Goal: Task Accomplishment & Management: Use online tool/utility

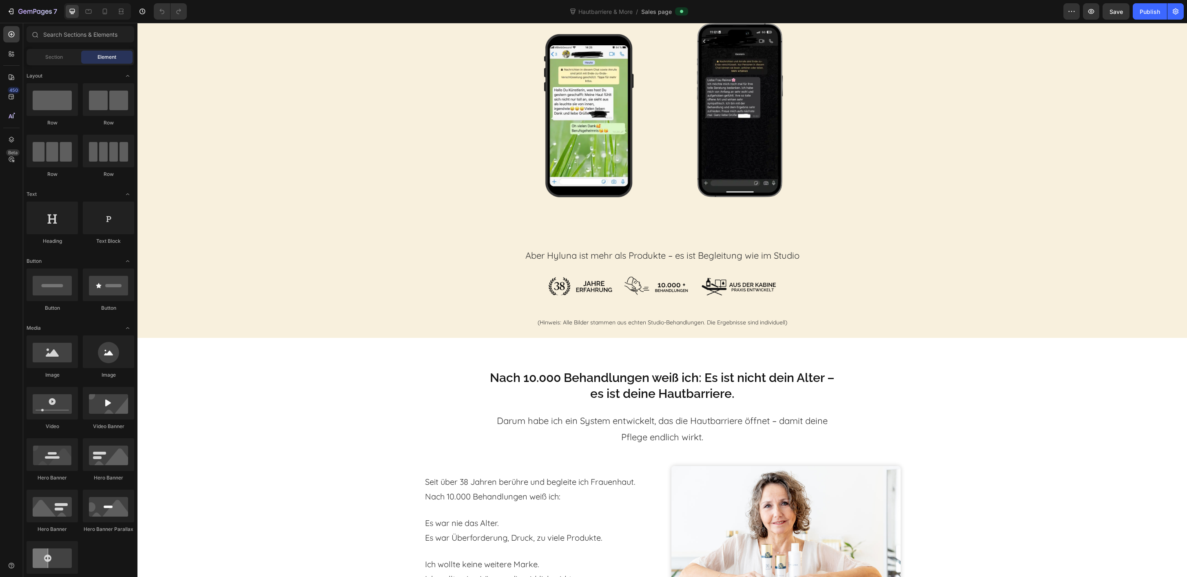
scroll to position [2536, 0]
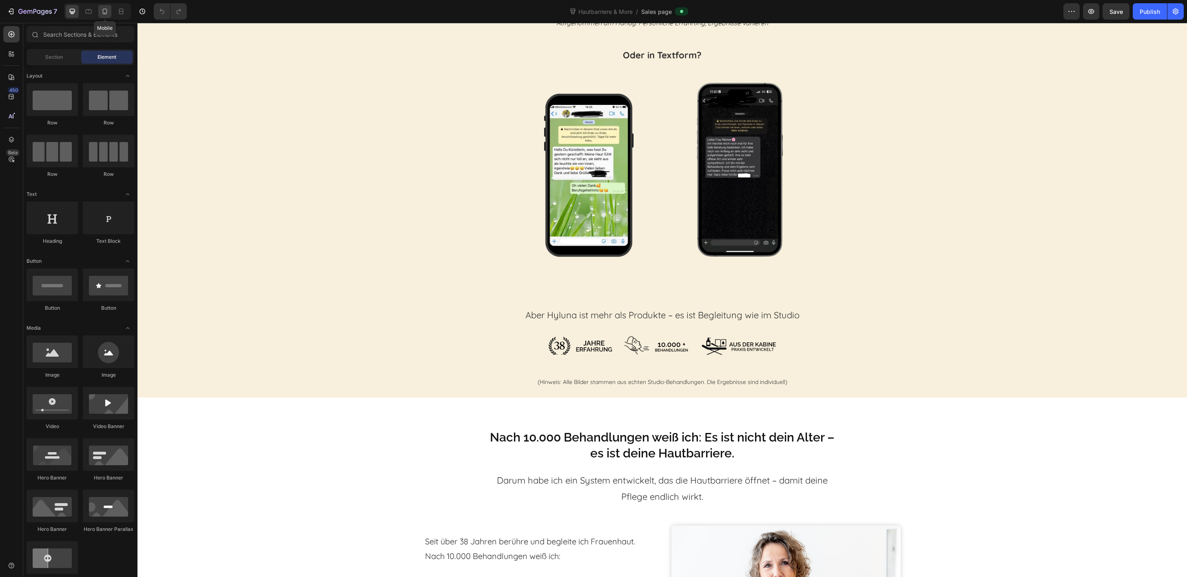
click at [100, 9] on div at bounding box center [104, 11] width 13 height 13
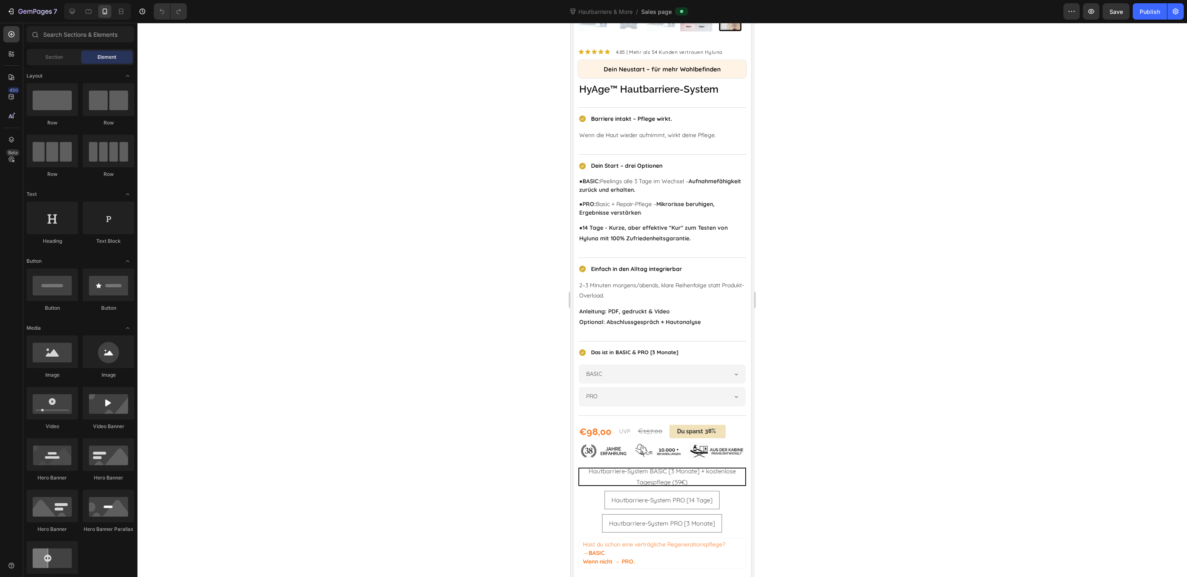
scroll to position [4875, 0]
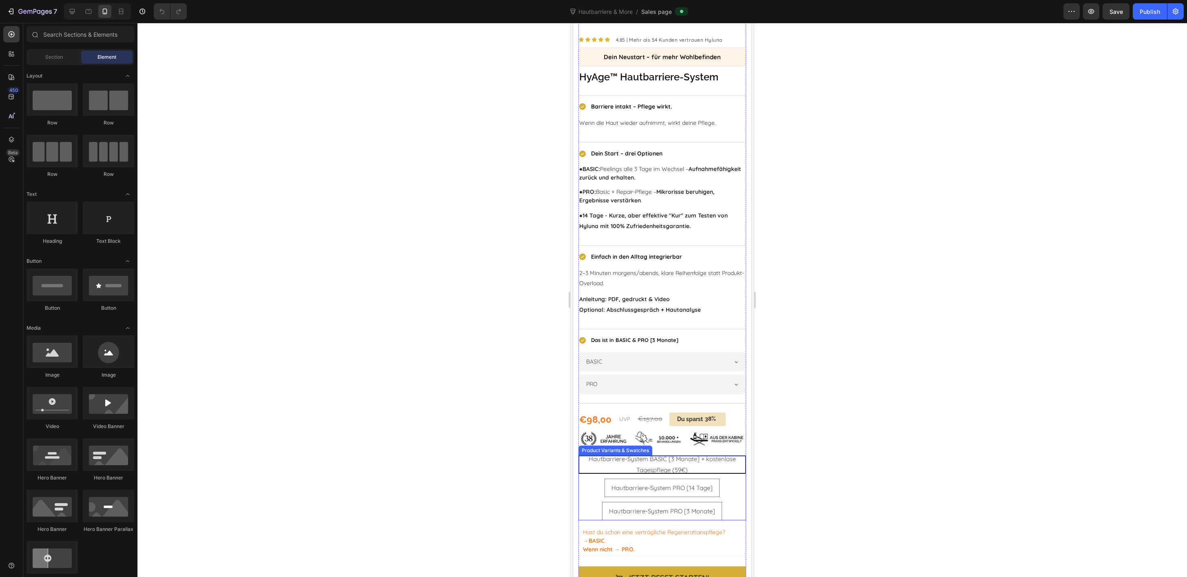
click at [588, 484] on div "Hautbarriere-System BASIC [3 Monate] + kostenlose Tagespflege (59€) Hautbarrier…" at bounding box center [662, 487] width 168 height 65
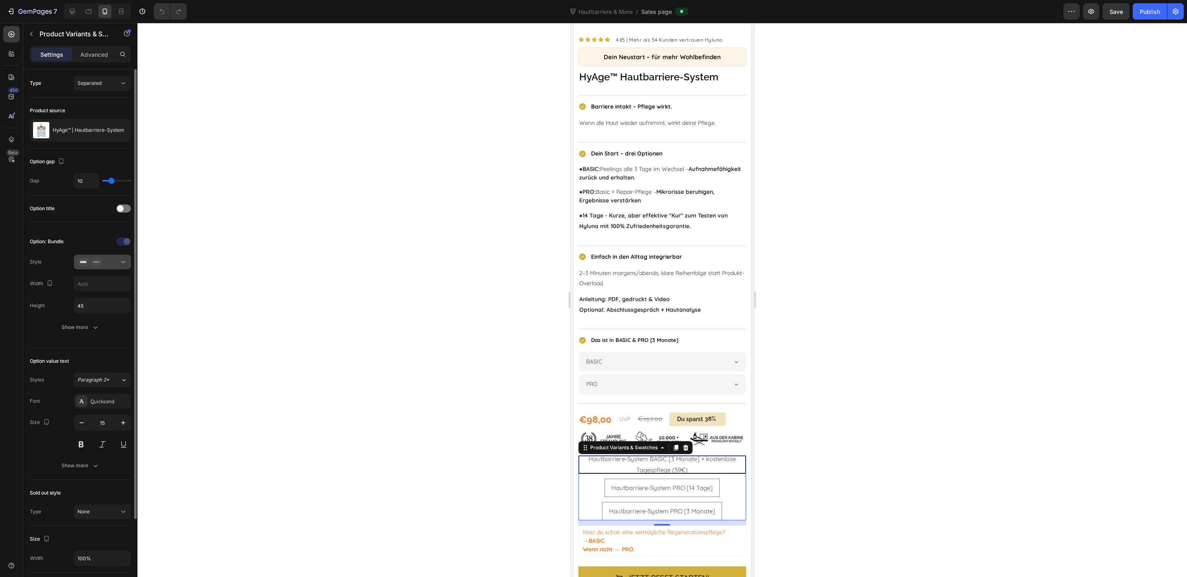
click at [108, 258] on div at bounding box center [102, 262] width 50 height 8
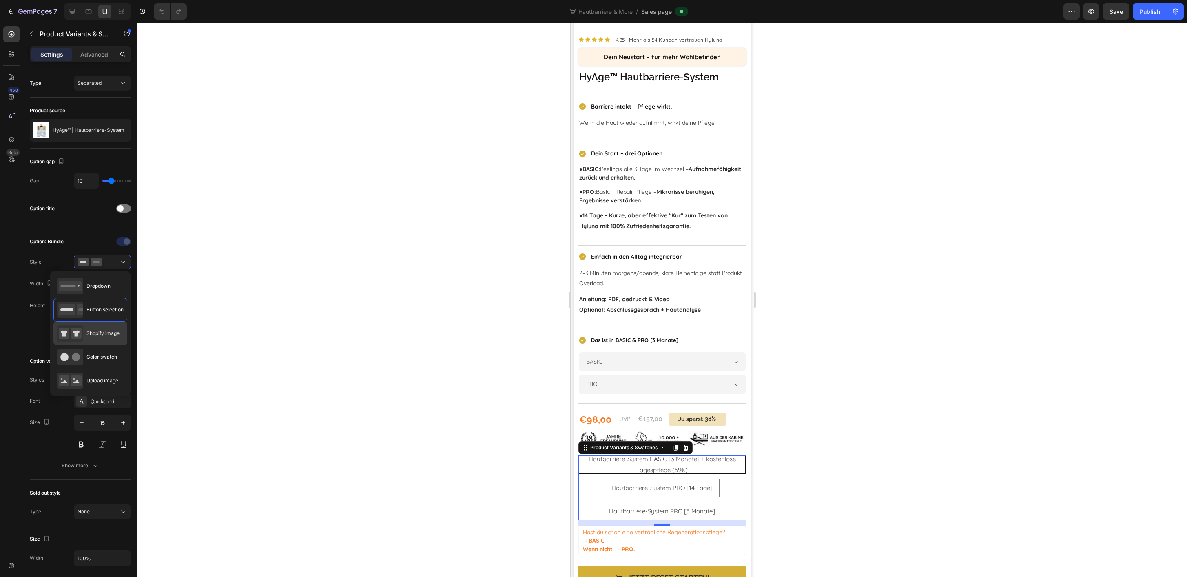
click at [109, 336] on span "Shopify image" at bounding box center [102, 333] width 33 height 7
type input "64"
radio input "true"
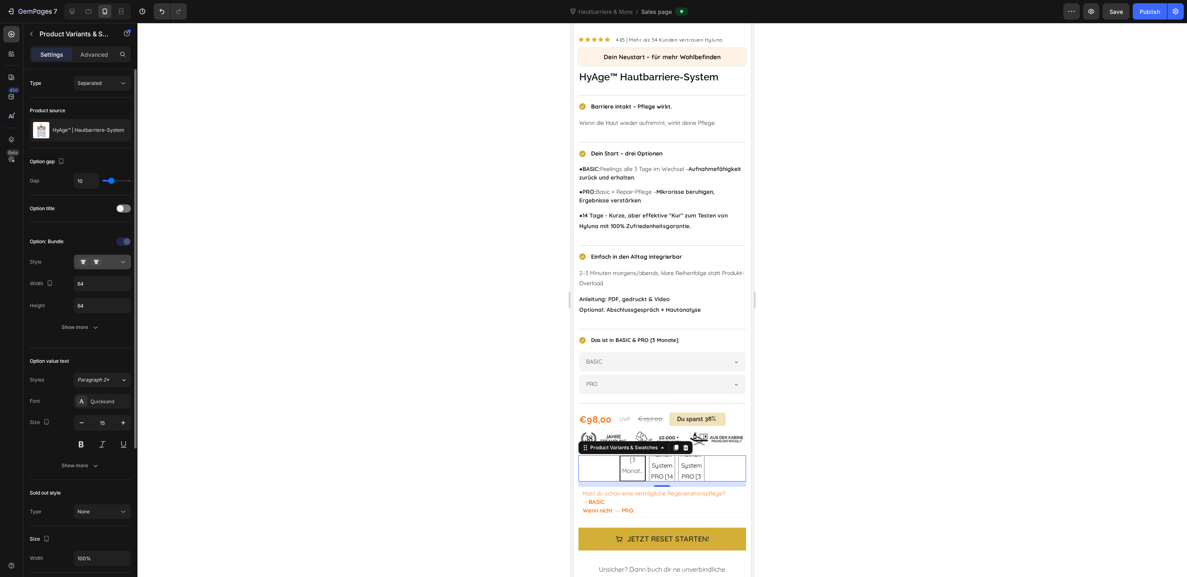
click at [109, 269] on button at bounding box center [102, 262] width 57 height 15
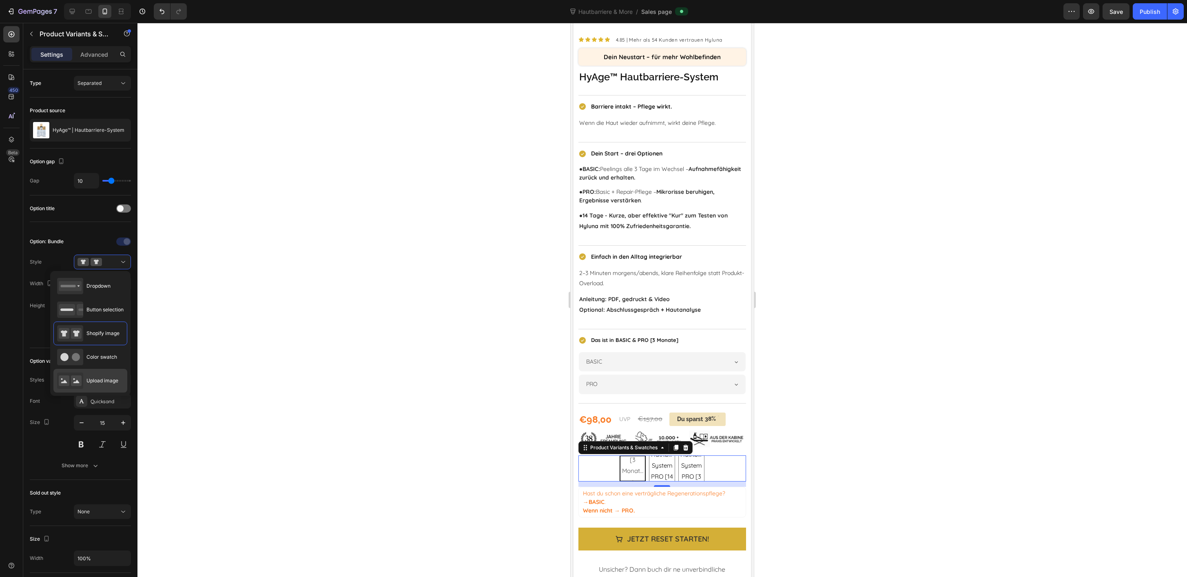
click at [116, 381] on span "Upload image" at bounding box center [102, 380] width 32 height 7
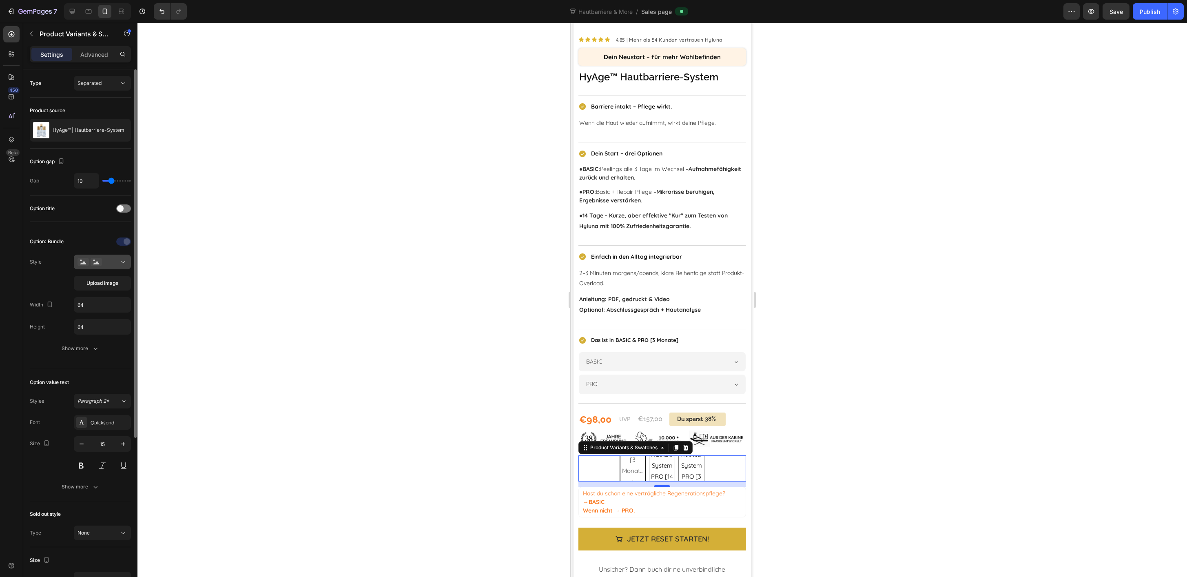
click at [110, 262] on div at bounding box center [102, 262] width 50 height 8
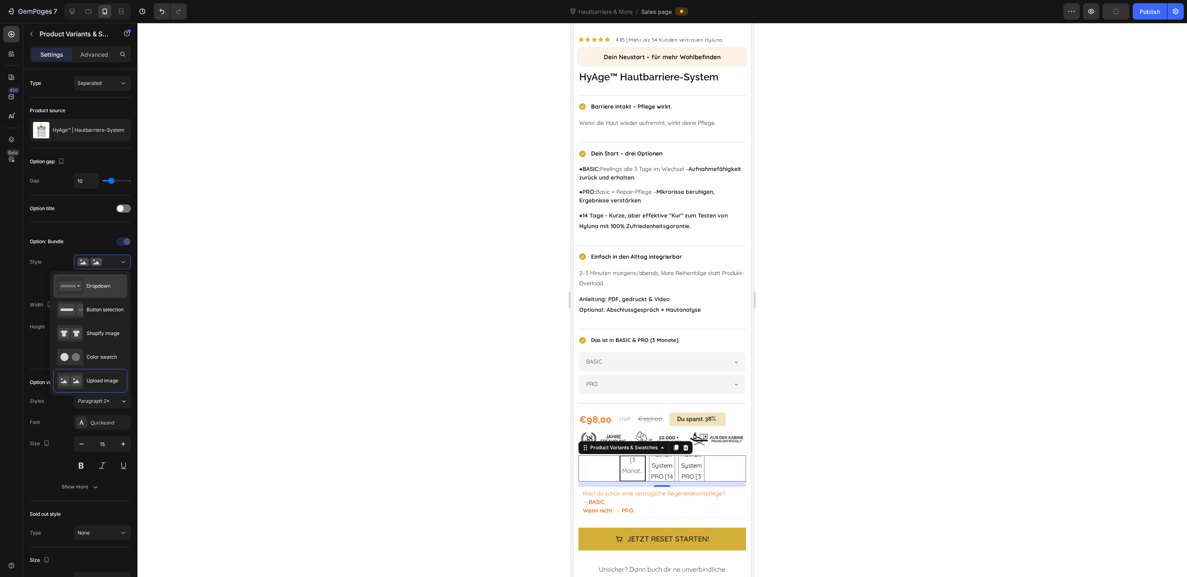
click at [108, 290] on div "Dropdown" at bounding box center [83, 286] width 53 height 16
type input "100%"
type input "45"
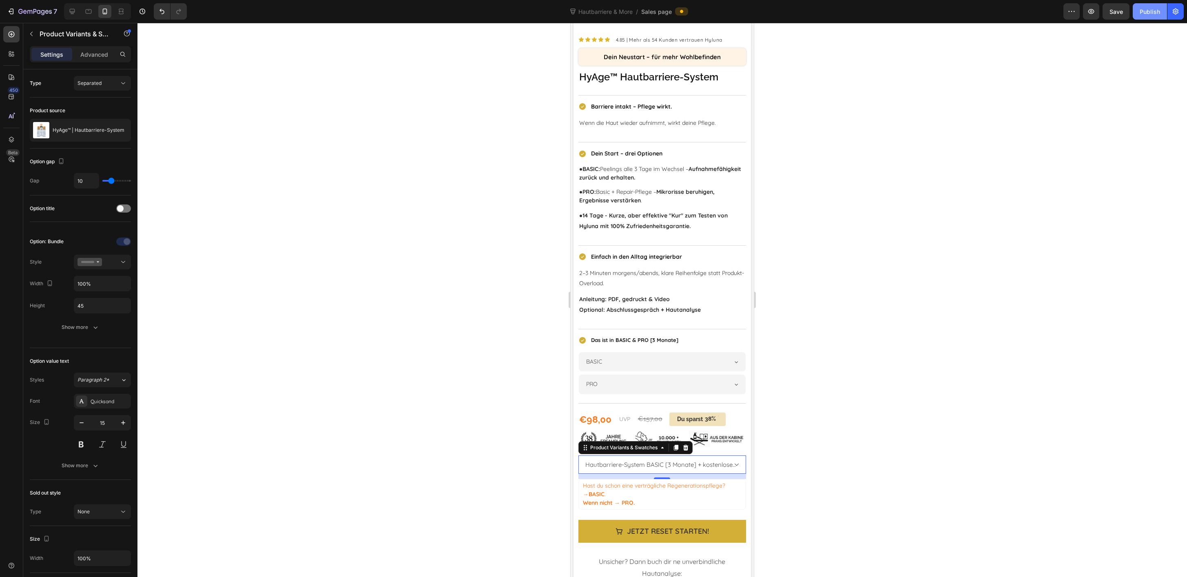
click at [1144, 11] on div "Publish" at bounding box center [1150, 11] width 20 height 9
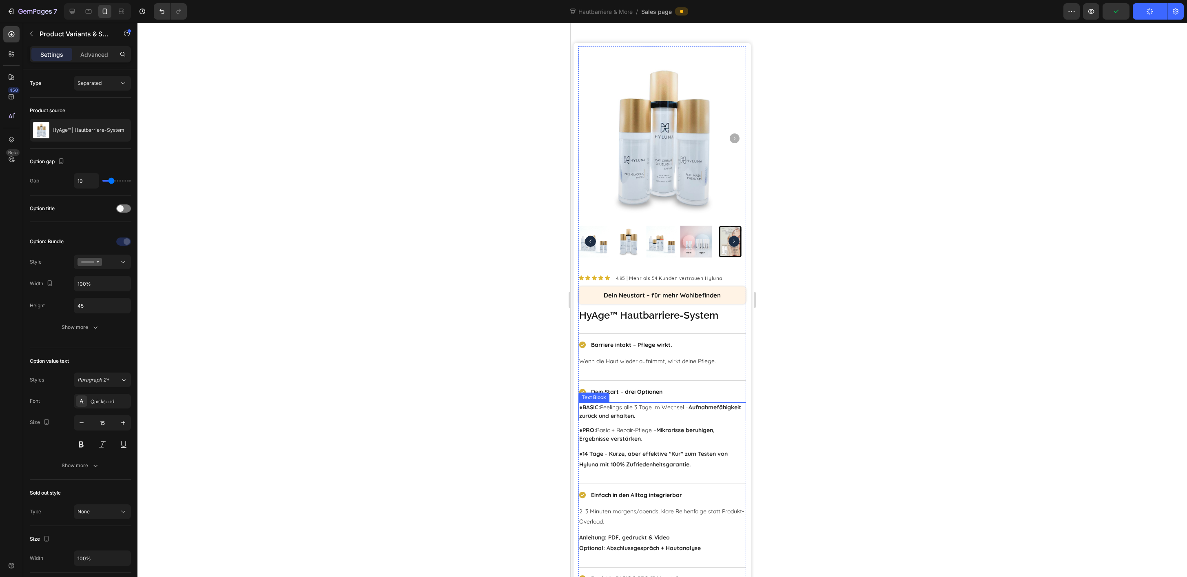
scroll to position [4633, 0]
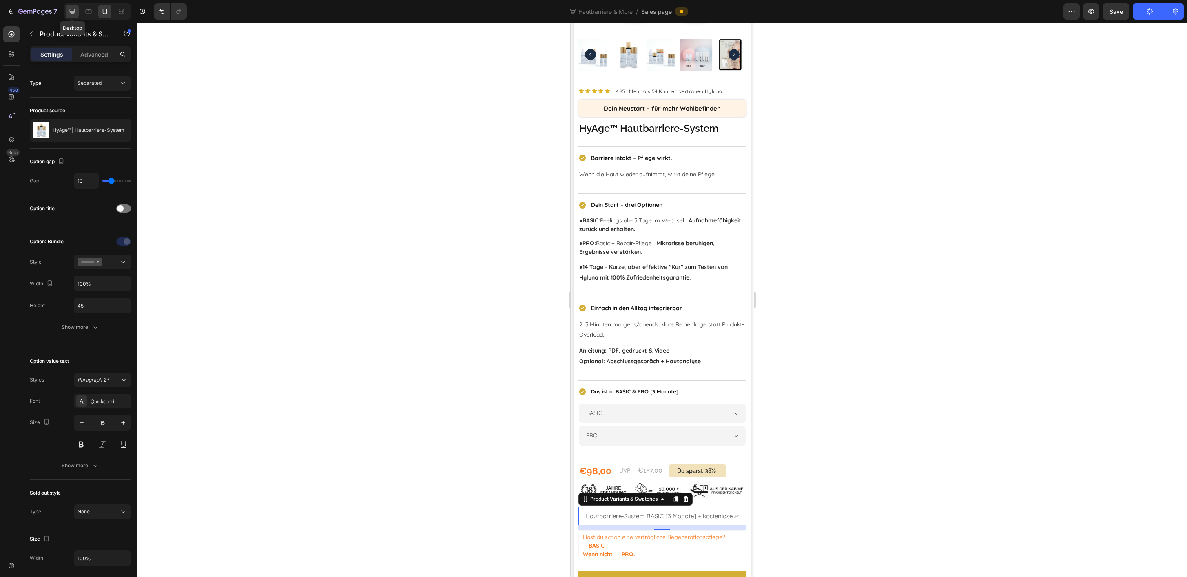
click at [77, 10] on div at bounding box center [72, 11] width 13 height 13
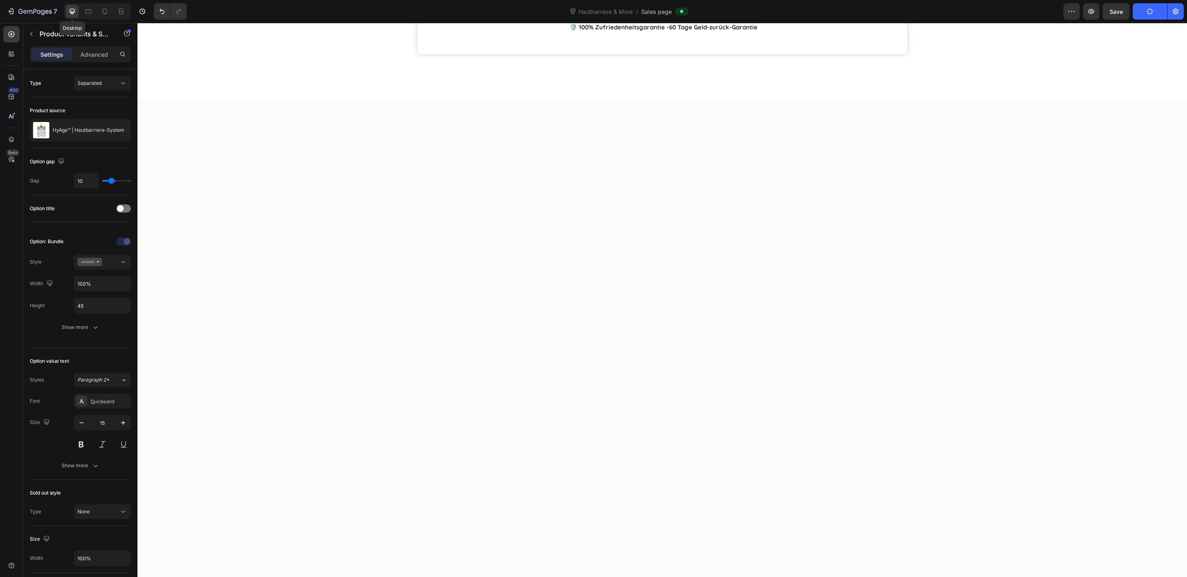
type input "16"
type input "18"
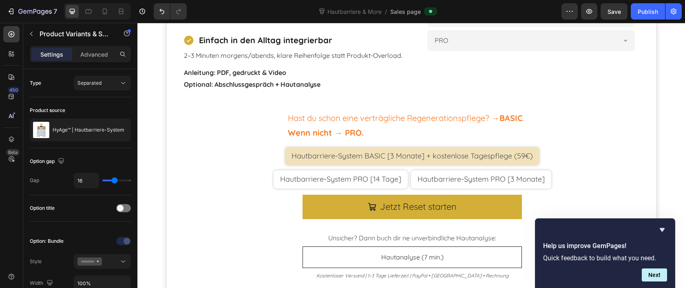
scroll to position [4366, 0]
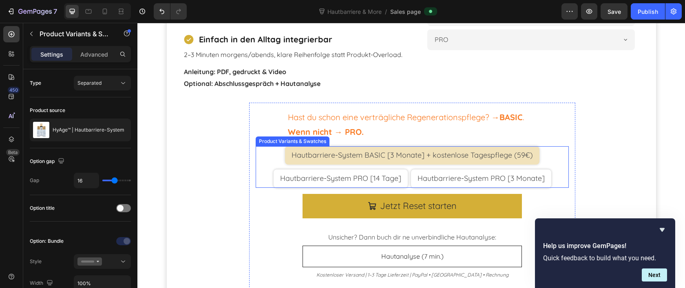
click at [273, 155] on div "Hautbarriere-System BASIC [3 Monate] + kostenlose Tagespflege (59€) Hautbarrier…" at bounding box center [412, 167] width 313 height 42
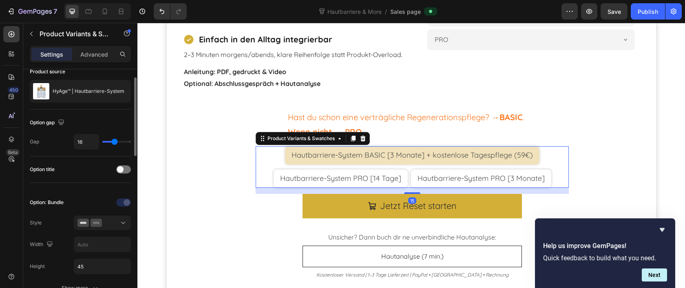
scroll to position [63, 0]
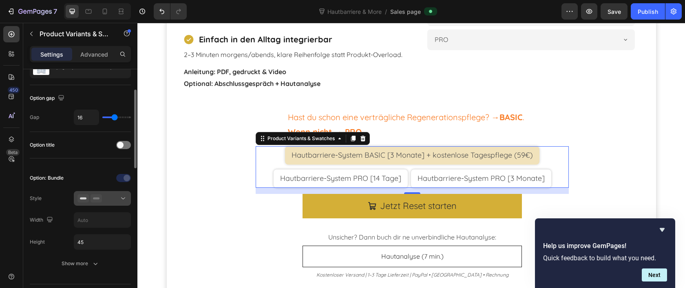
click at [89, 200] on icon at bounding box center [82, 199] width 11 height 8
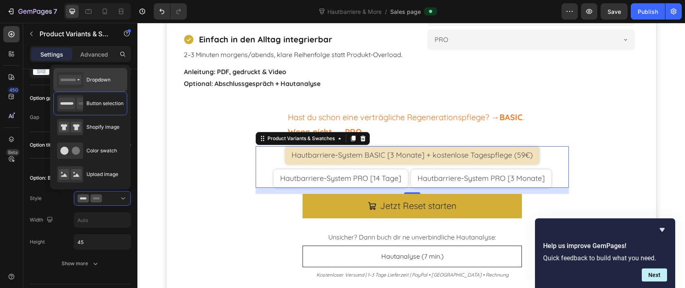
click at [96, 83] on span "Dropdown" at bounding box center [98, 79] width 24 height 7
type input "100%"
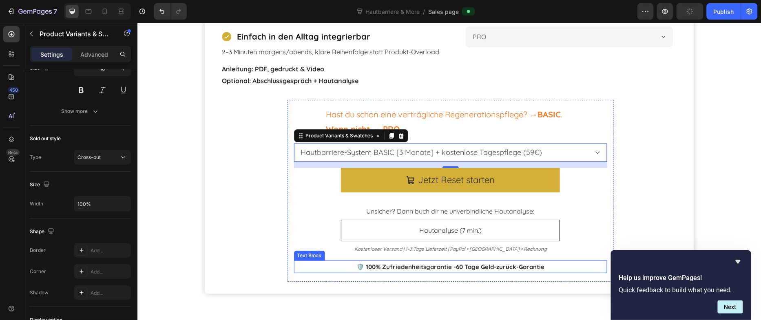
scroll to position [4265, 0]
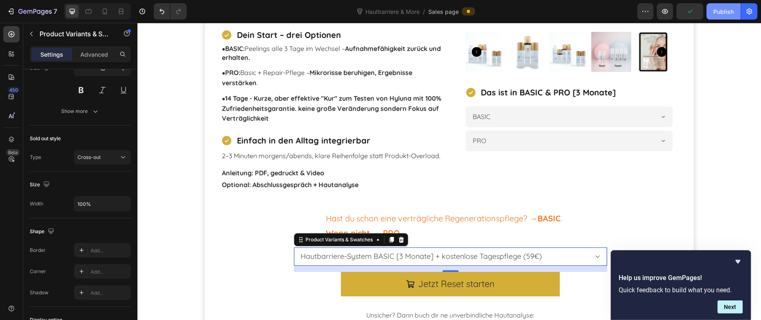
click at [717, 12] on div "Publish" at bounding box center [724, 11] width 20 height 9
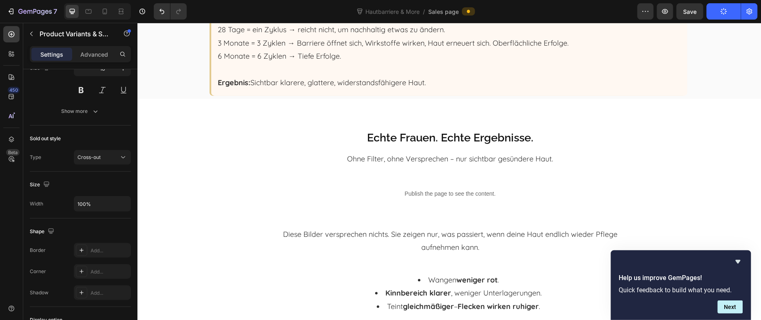
scroll to position [1712, 0]
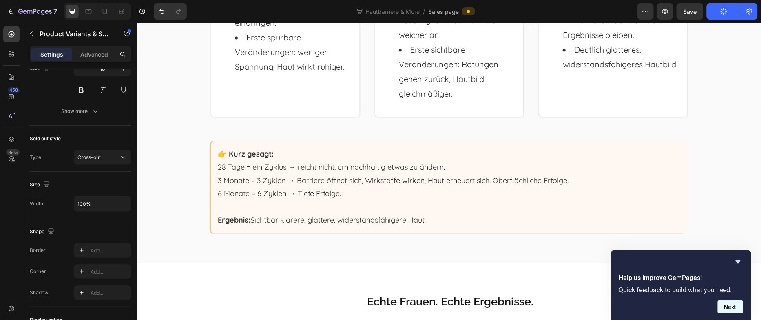
click at [731, 311] on button "Next" at bounding box center [730, 307] width 25 height 13
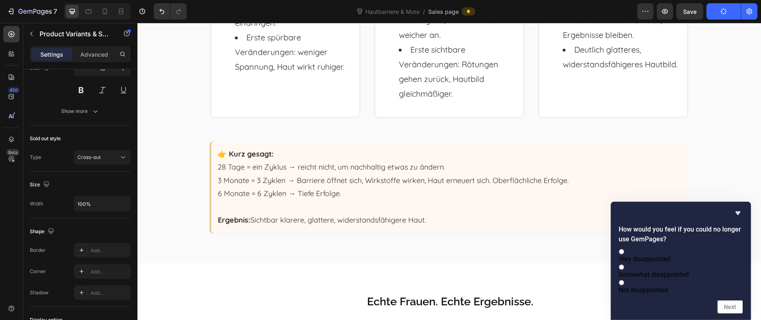
click at [739, 209] on div "How would you feel if you could no longer use GemPages? Very disappointed Somew…" at bounding box center [681, 260] width 124 height 105
click at [739, 212] on icon "Hide survey" at bounding box center [738, 214] width 5 height 4
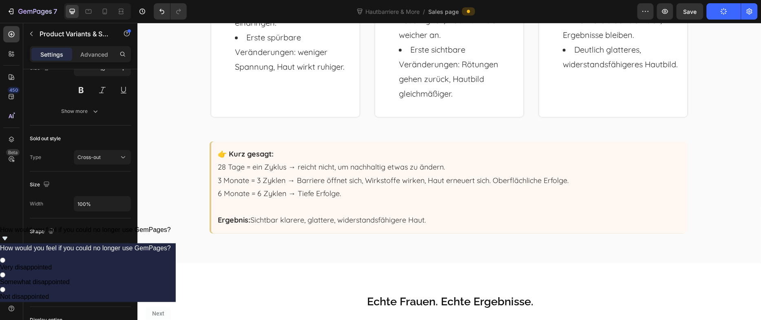
click at [171, 233] on span "How would you feel if you could no longer use GemPages?" at bounding box center [85, 229] width 171 height 7
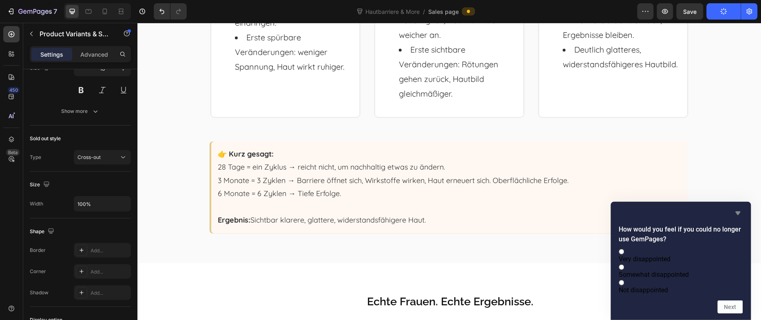
click at [740, 208] on icon "Hide survey" at bounding box center [738, 213] width 10 height 10
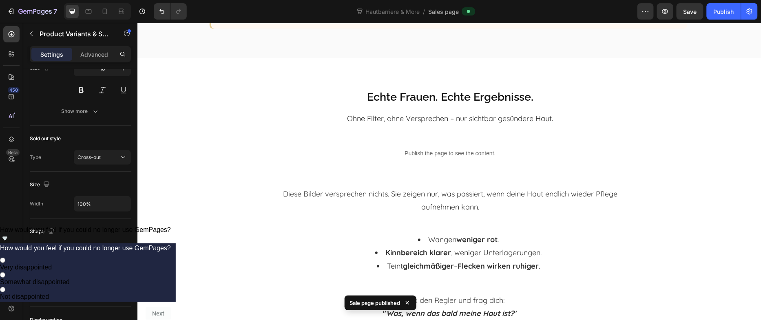
scroll to position [1921, 0]
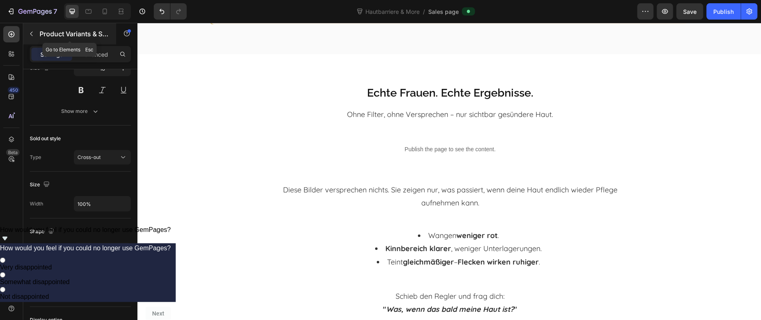
click at [33, 35] on icon "button" at bounding box center [31, 34] width 7 height 7
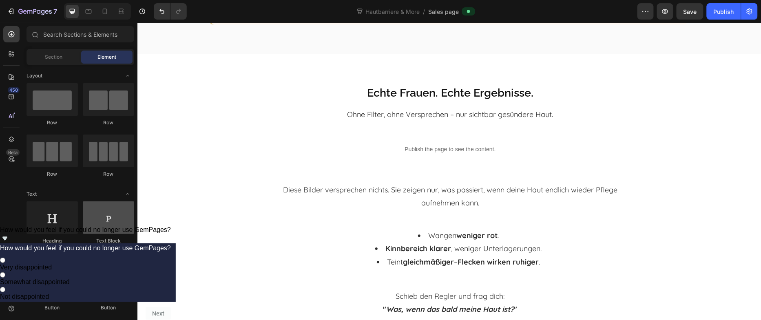
scroll to position [32, 0]
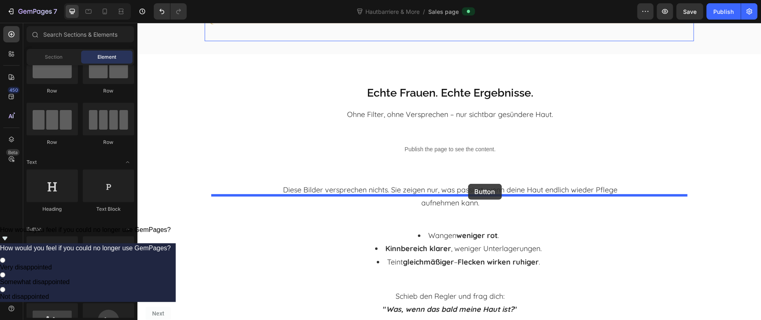
drag, startPoint x: 203, startPoint y: 272, endPoint x: 468, endPoint y: 184, distance: 279.0
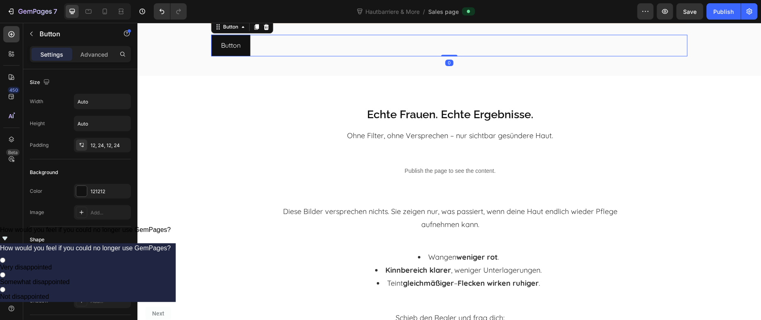
click at [418, 56] on div "Button Button 0" at bounding box center [449, 45] width 476 height 22
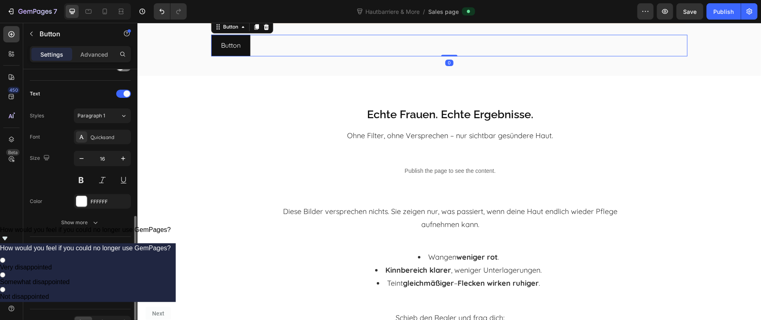
scroll to position [290, 0]
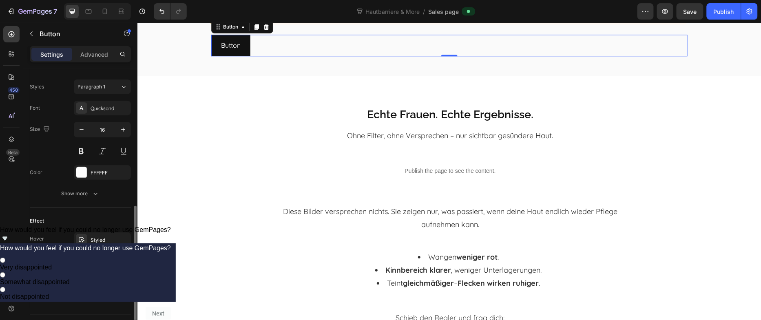
click at [106, 291] on icon at bounding box center [102, 294] width 8 height 8
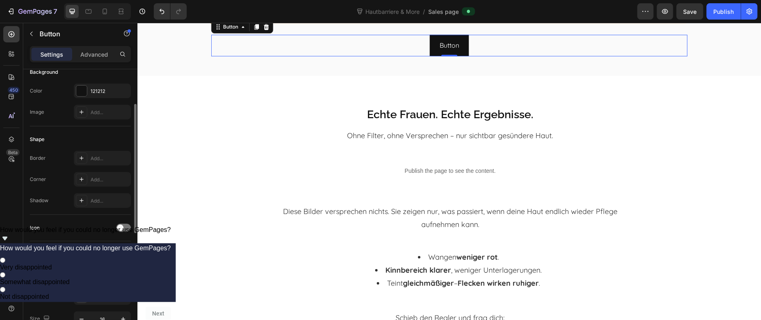
scroll to position [63, 0]
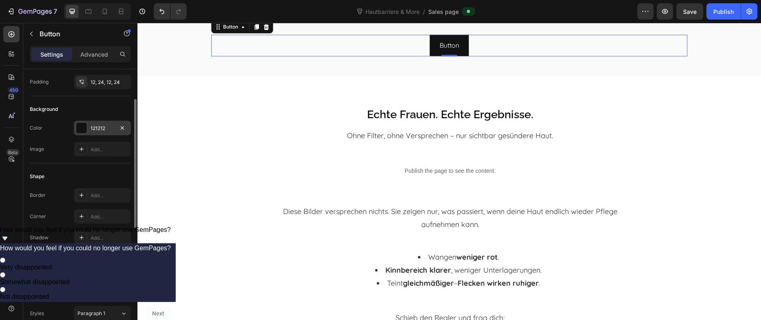
click at [110, 130] on div "121212" at bounding box center [103, 128] width 24 height 7
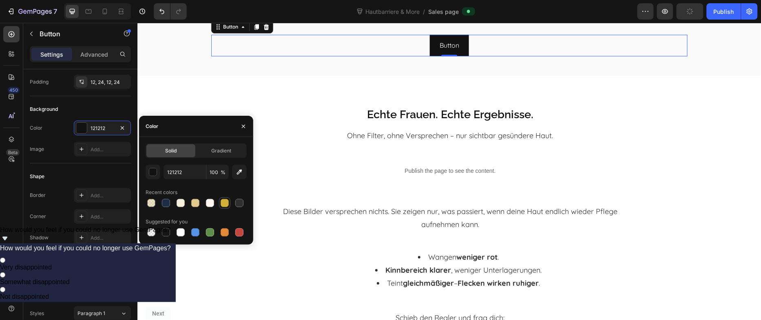
click at [222, 204] on div at bounding box center [225, 203] width 8 height 8
type input "D4AF37"
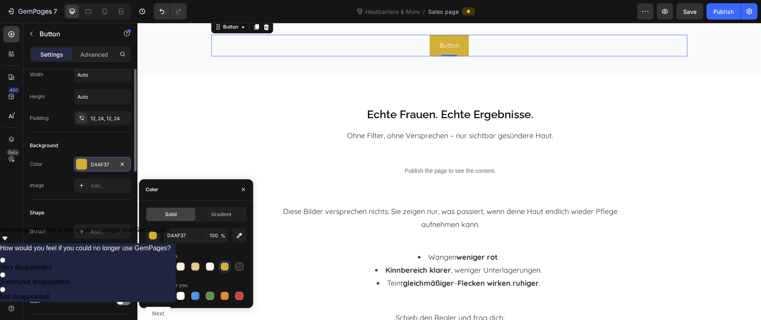
scroll to position [0, 0]
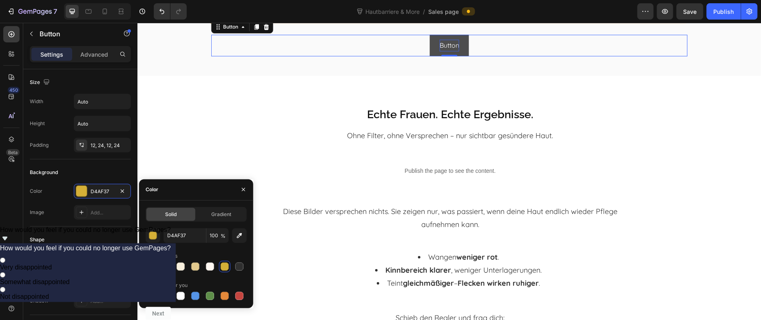
click at [443, 51] on p "Button" at bounding box center [449, 45] width 20 height 12
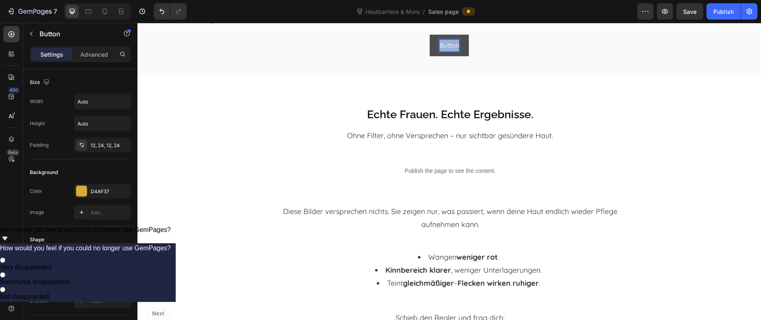
click at [443, 51] on p "Button" at bounding box center [449, 45] width 20 height 12
click at [435, 34] on button "Ich" at bounding box center [449, 45] width 28 height 22
click at [429, 34] on button "Ich will" at bounding box center [448, 45] width 39 height 22
click at [425, 34] on button "Ich will jet" at bounding box center [449, 45] width 48 height 22
click at [412, 34] on button "Ich will jetzt meine" at bounding box center [448, 45] width 73 height 22
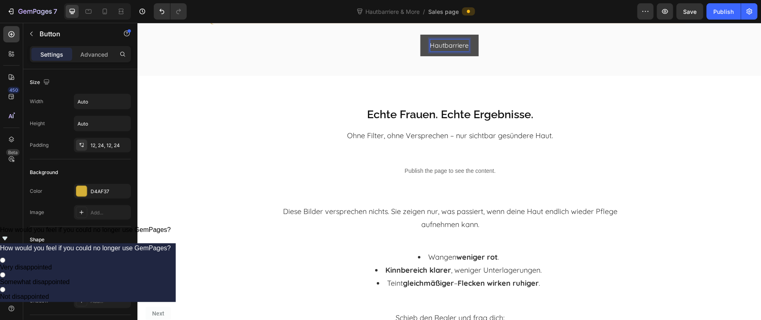
click at [420, 34] on button "Hautbarriere" at bounding box center [449, 45] width 58 height 22
click at [410, 34] on button "Hautbarriere wiede" at bounding box center [448, 45] width 77 height 22
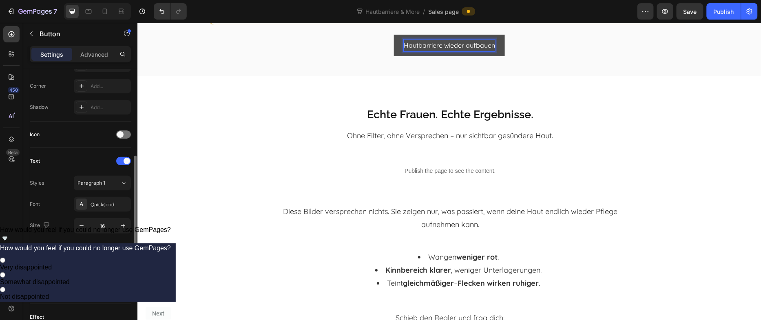
scroll to position [215, 0]
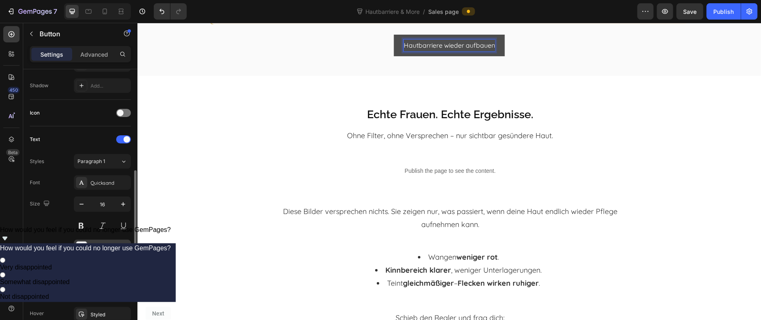
click at [113, 246] on div "FFFFFF" at bounding box center [103, 247] width 24 height 7
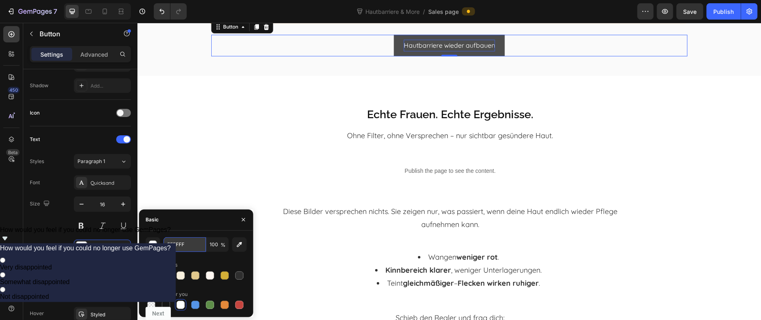
click at [197, 243] on input "FFFFFF" at bounding box center [185, 244] width 42 height 15
type input "2F2F2F"
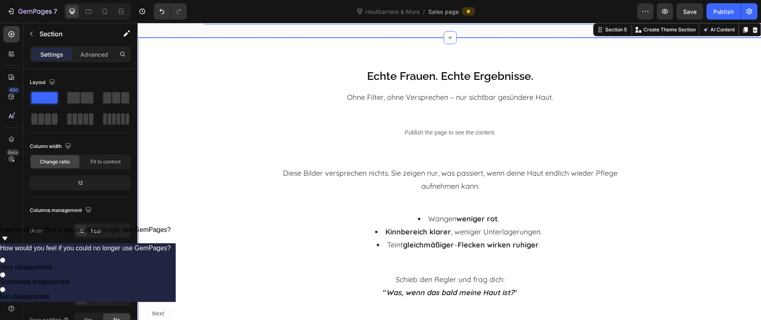
scroll to position [1965, 0]
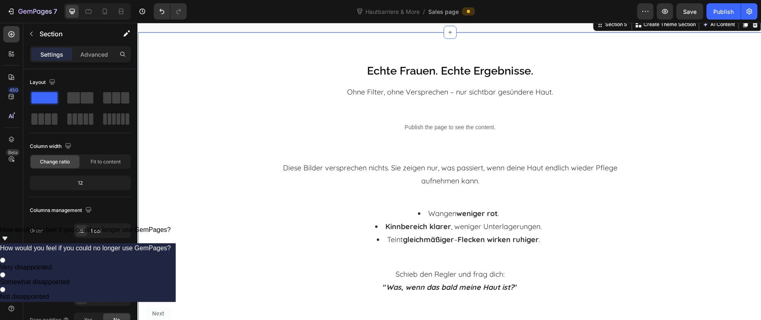
click at [398, 12] on button "Hautbarriere wieder aufbauen" at bounding box center [449, 2] width 111 height 22
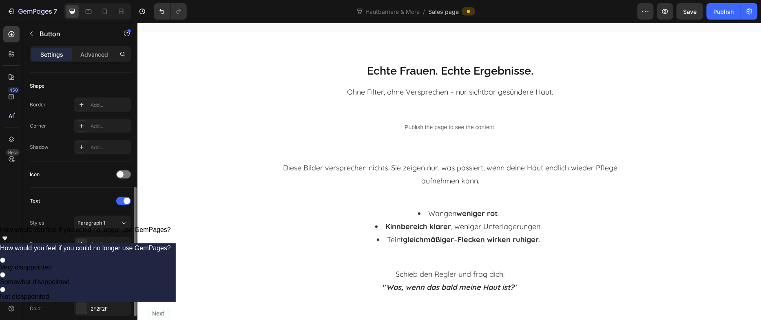
scroll to position [308, 0]
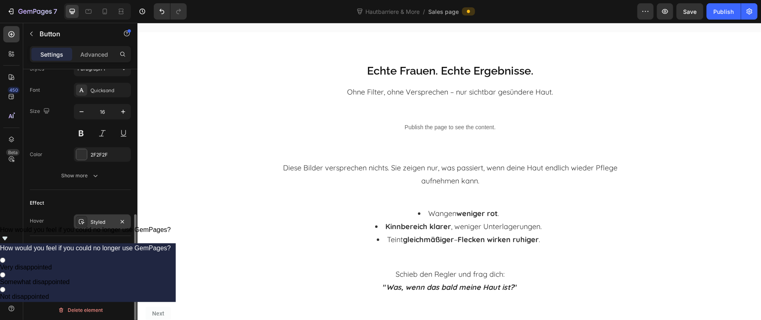
click at [103, 225] on div "Styled" at bounding box center [102, 222] width 57 height 15
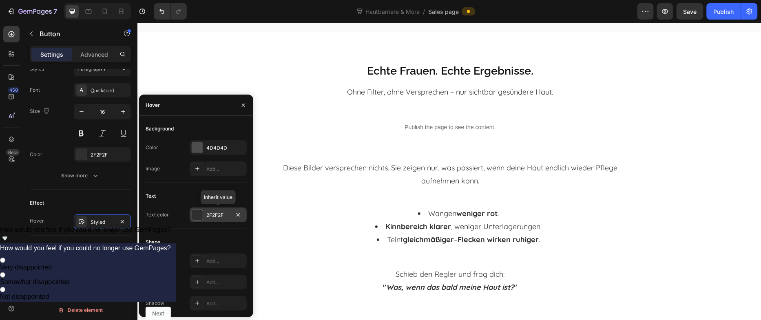
click at [219, 216] on div "2F2F2F" at bounding box center [218, 215] width 24 height 7
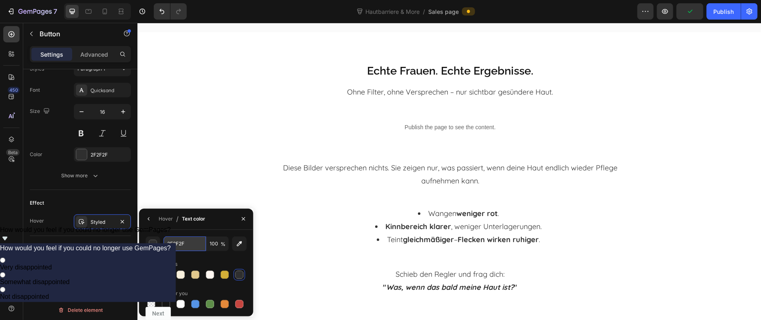
click at [193, 241] on input "2F2F2F" at bounding box center [185, 244] width 42 height 15
click at [191, 258] on div "Recent colors" at bounding box center [196, 264] width 101 height 13
type input "FFFFFF"
click at [151, 216] on icon "button" at bounding box center [149, 219] width 7 height 7
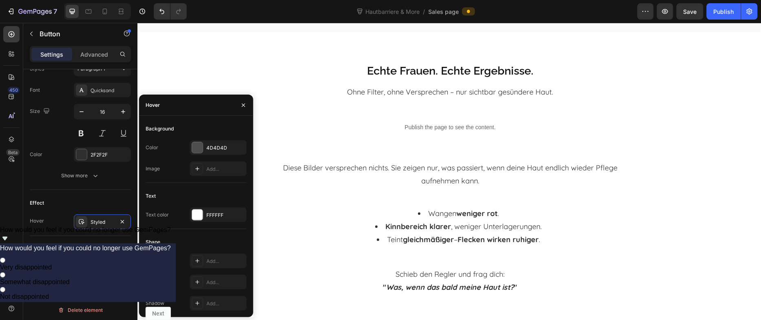
click at [212, 140] on div "Background Color 4D4D4D Image Add..." at bounding box center [196, 152] width 101 height 61
click at [212, 142] on div "4D4D4D" at bounding box center [218, 147] width 57 height 15
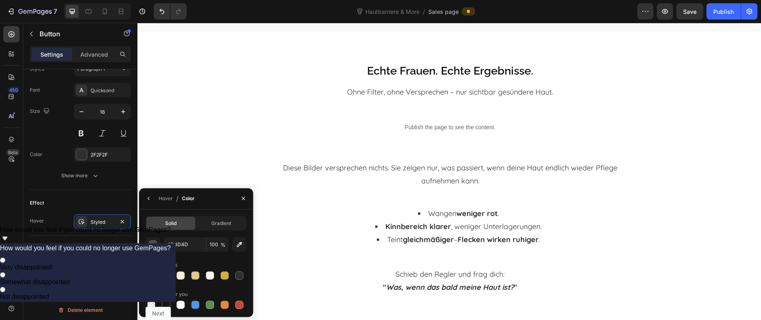
click at [169, 274] on div at bounding box center [166, 276] width 8 height 8
type input "1D2D44"
click at [122, 198] on div "Effect" at bounding box center [80, 203] width 101 height 13
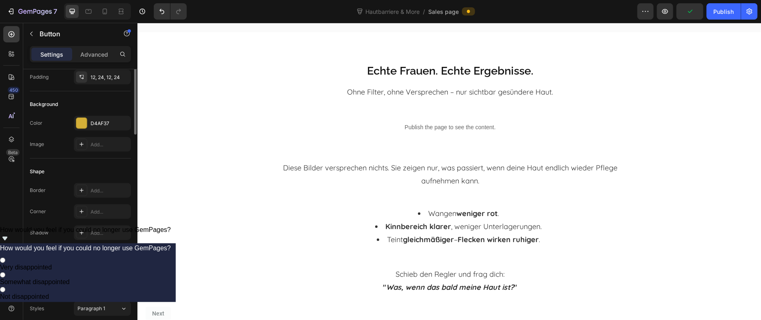
scroll to position [0, 0]
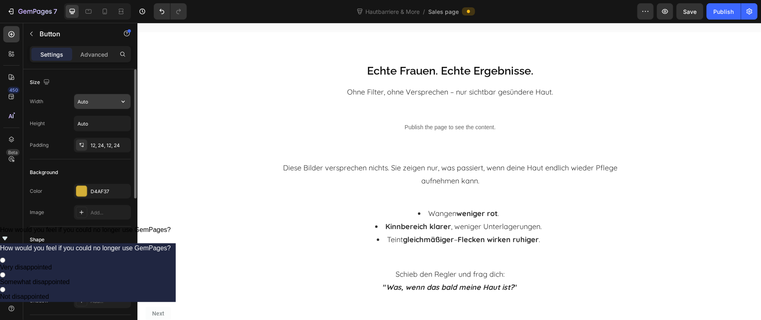
click at [99, 98] on input "Auto" at bounding box center [102, 101] width 56 height 15
click at [125, 104] on icon "button" at bounding box center [123, 101] width 8 height 8
click at [105, 170] on div "Background" at bounding box center [80, 172] width 101 height 13
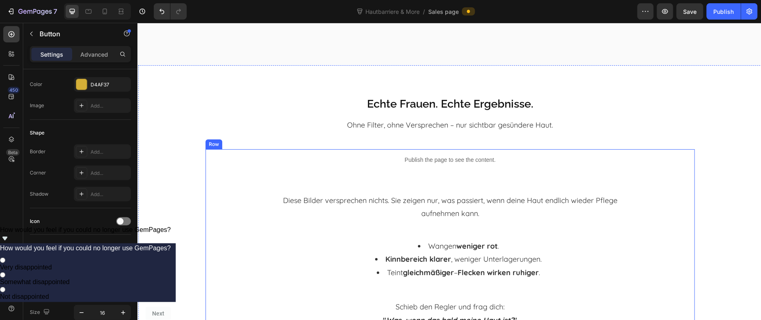
scroll to position [2017, 0]
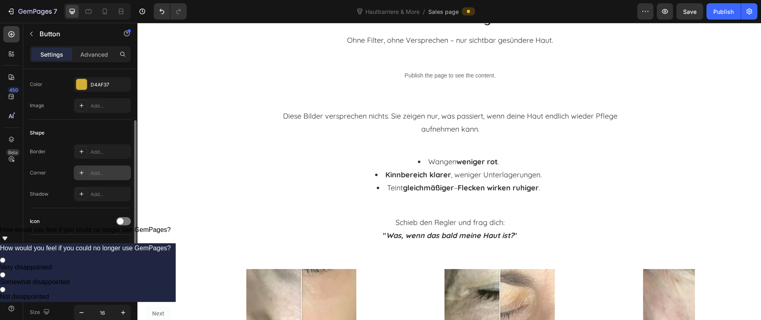
scroll to position [308, 0]
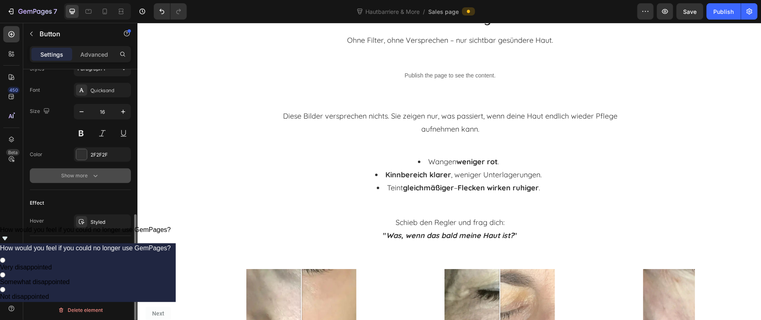
click at [97, 168] on button "Show more" at bounding box center [80, 175] width 101 height 15
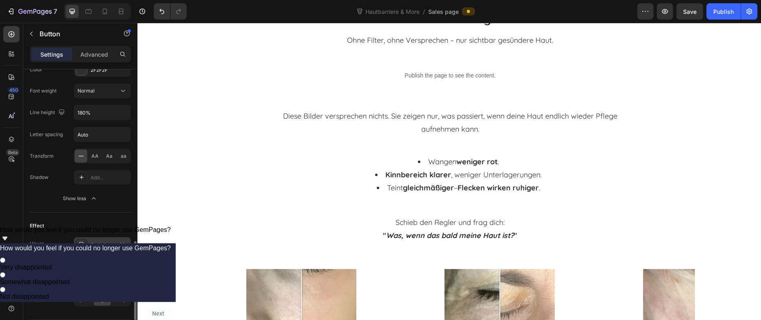
scroll to position [415, 0]
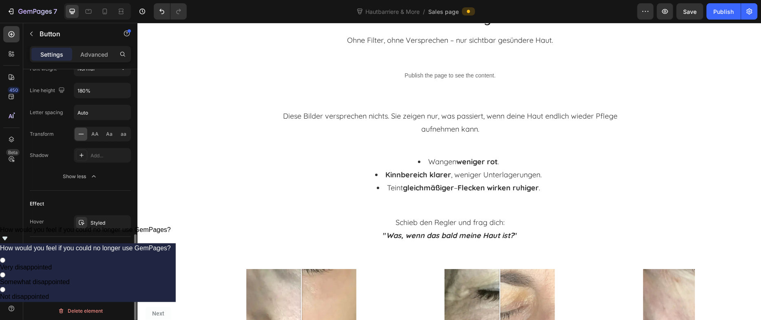
click at [121, 252] on div "Link" at bounding box center [80, 249] width 101 height 13
click at [121, 249] on span at bounding box center [120, 250] width 7 height 7
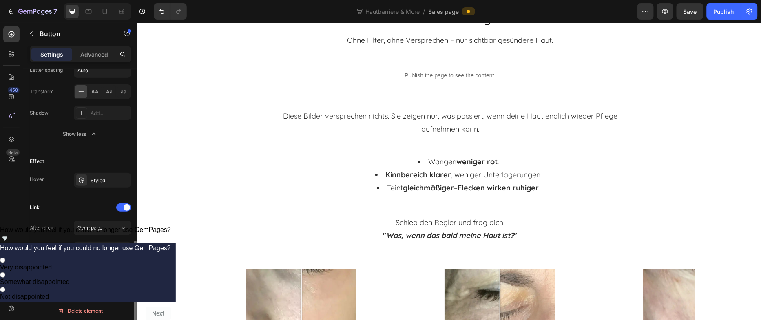
click at [114, 216] on div "Link After click Open page Page/link Add..." at bounding box center [80, 228] width 101 height 55
click at [109, 224] on div "Open page" at bounding box center [98, 227] width 42 height 7
click at [106, 254] on div "Scroll to" at bounding box center [94, 259] width 67 height 15
click at [108, 246] on div "Add..." at bounding box center [110, 249] width 38 height 7
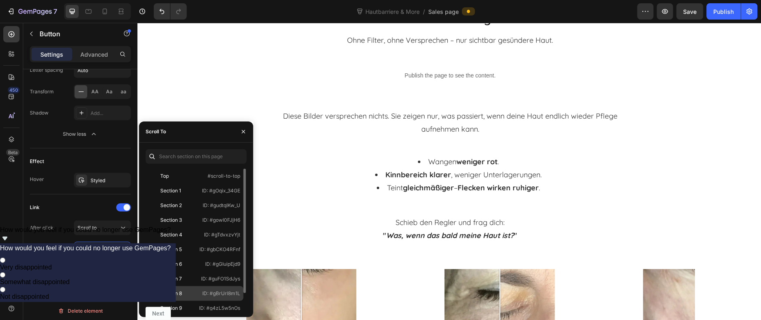
click at [193, 288] on div "Section 8 ID: #gBrUrl8m1L" at bounding box center [195, 293] width 98 height 15
click at [568, 150] on div "Echte Frauen. Echte Ergebnisse. Heading Ohne Filter, ohne Versprechen – nur sic…" at bounding box center [450, 279] width 624 height 598
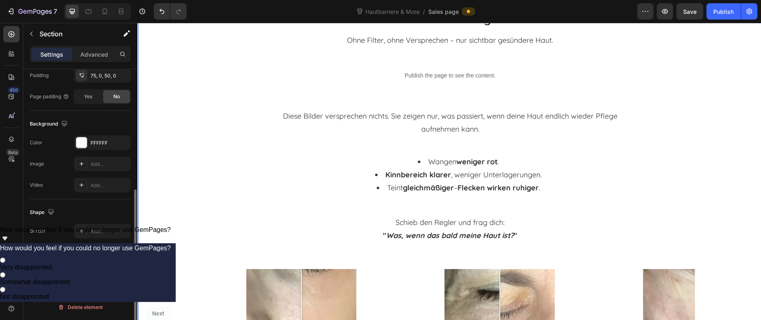
scroll to position [0, 0]
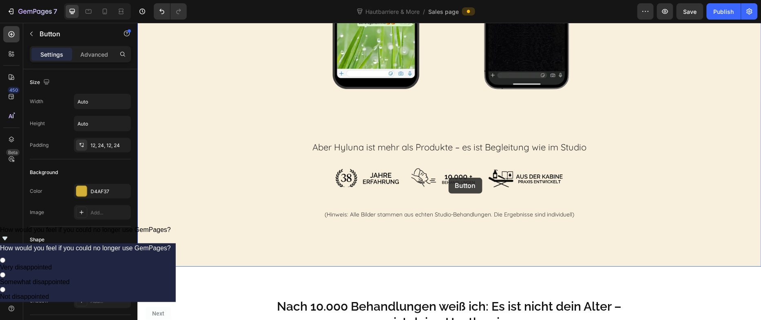
scroll to position [3184, 0]
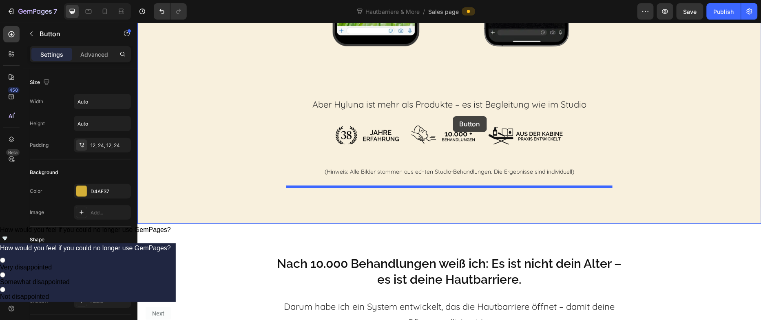
drag, startPoint x: 231, startPoint y: 113, endPoint x: 451, endPoint y: 115, distance: 220.7
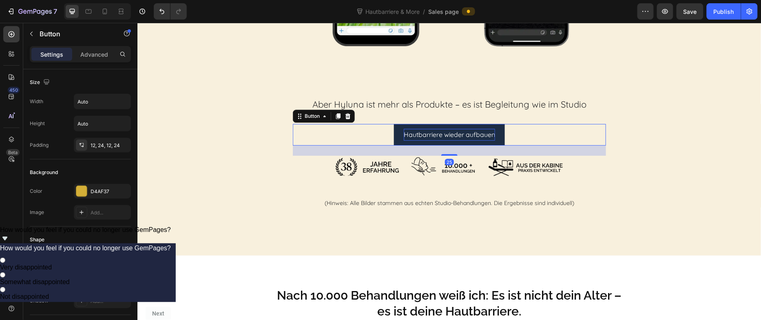
click at [454, 137] on p "Hautbarriere wieder aufbauen" at bounding box center [448, 134] width 91 height 12
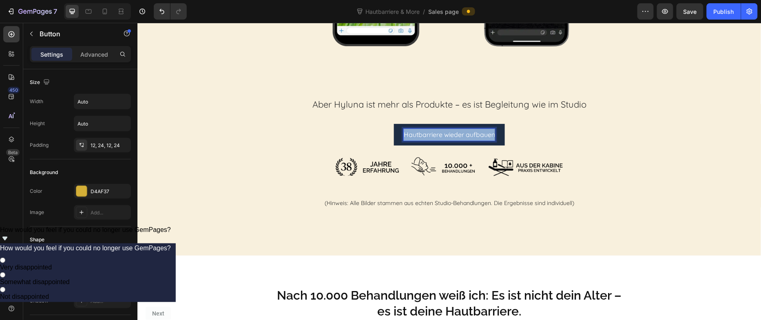
click at [454, 137] on p "Hautbarriere wieder aufbauen" at bounding box center [448, 134] width 91 height 12
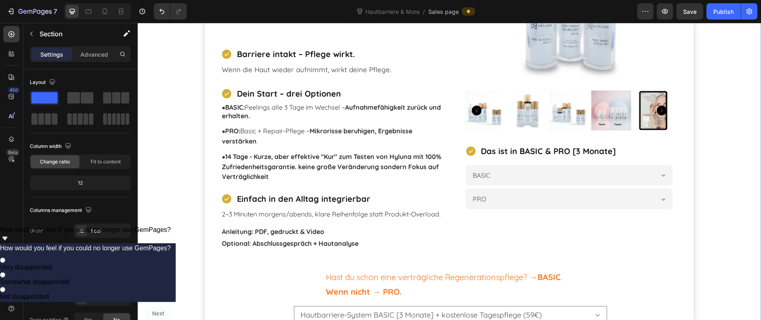
scroll to position [4430, 0]
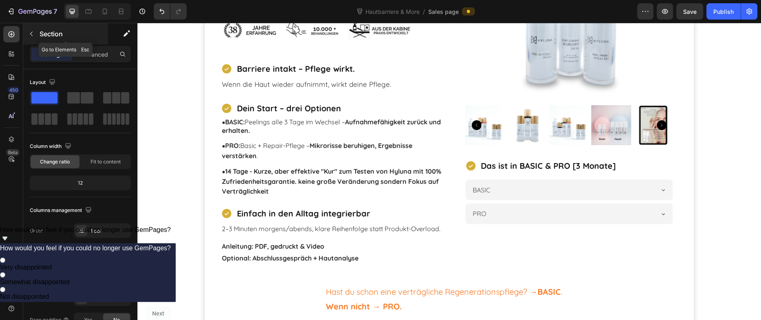
click at [40, 37] on p "Section" at bounding box center [73, 34] width 67 height 10
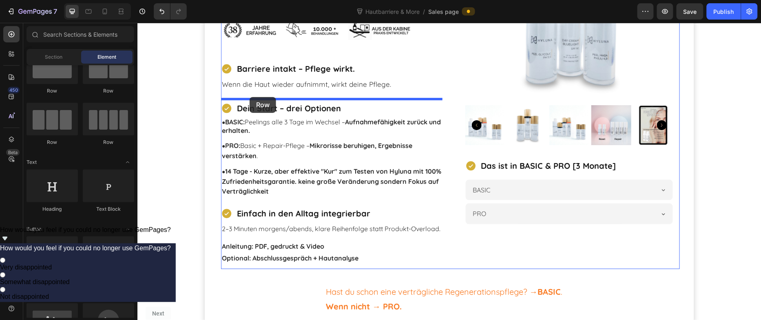
drag, startPoint x: 182, startPoint y: 99, endPoint x: 249, endPoint y: 97, distance: 67.3
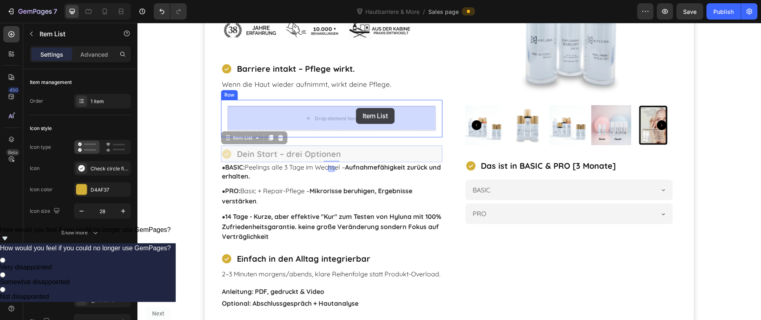
drag, startPoint x: 357, startPoint y: 150, endPoint x: 356, endPoint y: 108, distance: 42.9
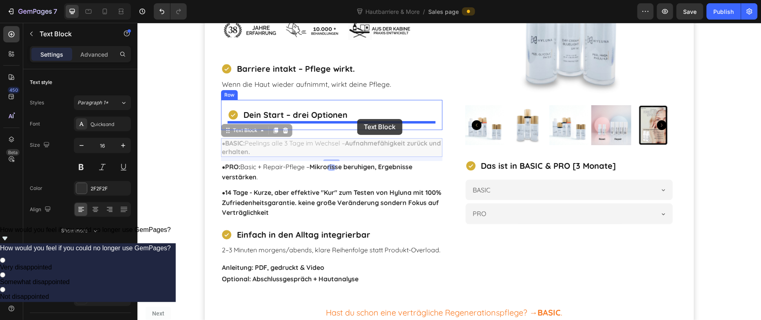
drag, startPoint x: 361, startPoint y: 144, endPoint x: 357, endPoint y: 119, distance: 25.2
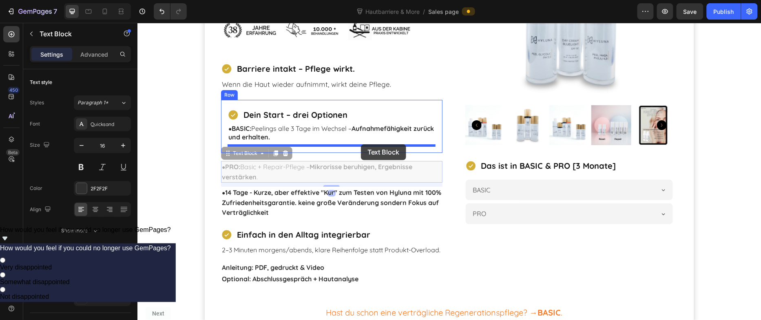
drag, startPoint x: 355, startPoint y: 167, endPoint x: 361, endPoint y: 144, distance: 23.5
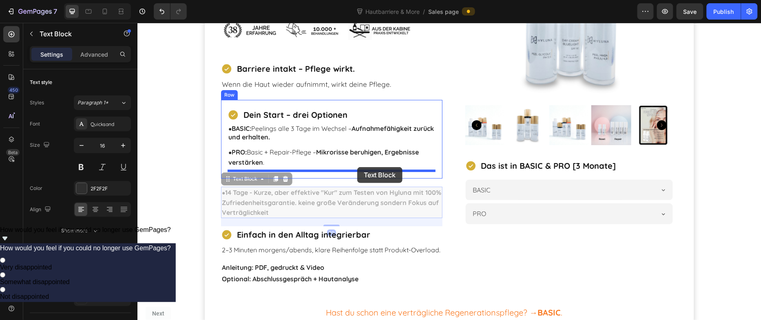
drag, startPoint x: 352, startPoint y: 191, endPoint x: 357, endPoint y: 167, distance: 24.6
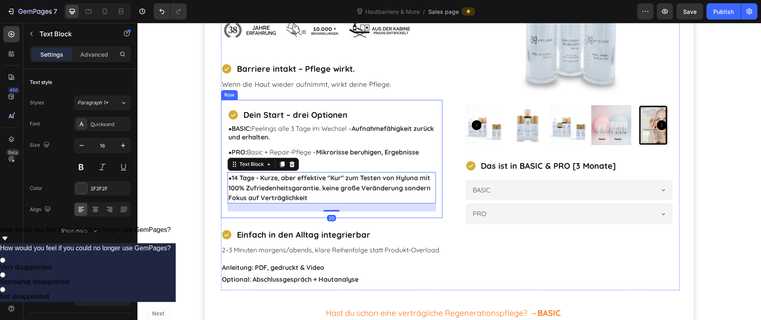
click at [225, 106] on div "Dein Start – drei Optionen Item List ● BASIC: Peelings alle 3 Tage im Wechsel –…" at bounding box center [331, 159] width 221 height 119
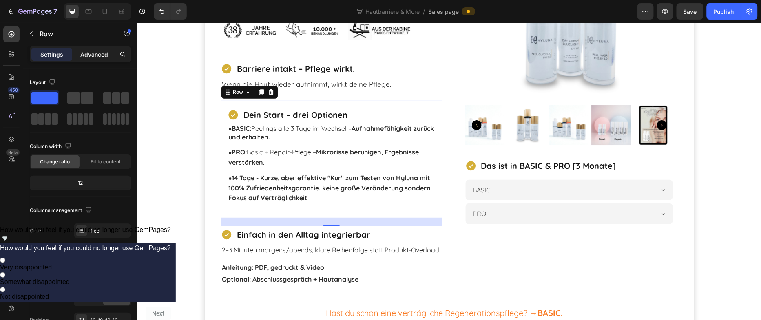
click at [89, 54] on p "Advanced" at bounding box center [94, 54] width 28 height 9
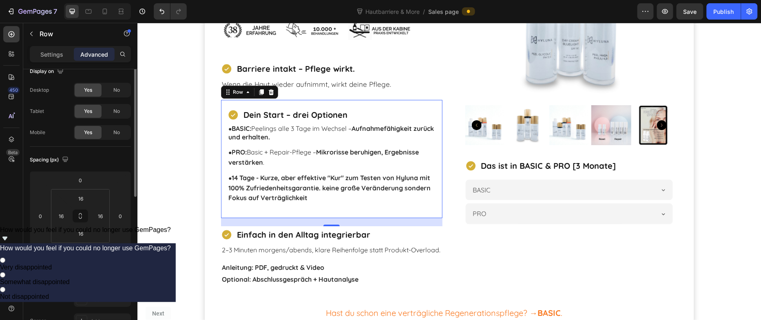
scroll to position [0, 0]
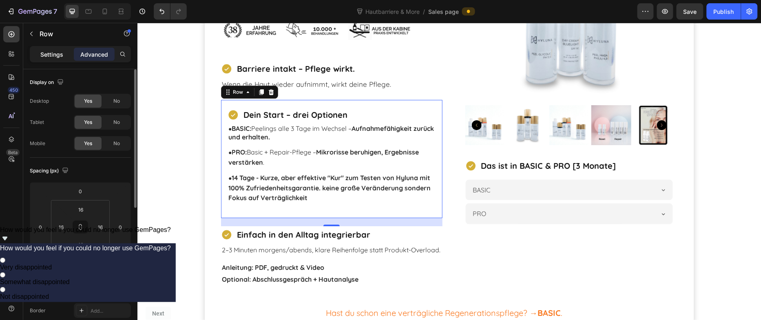
click at [58, 58] on p "Settings" at bounding box center [51, 54] width 23 height 9
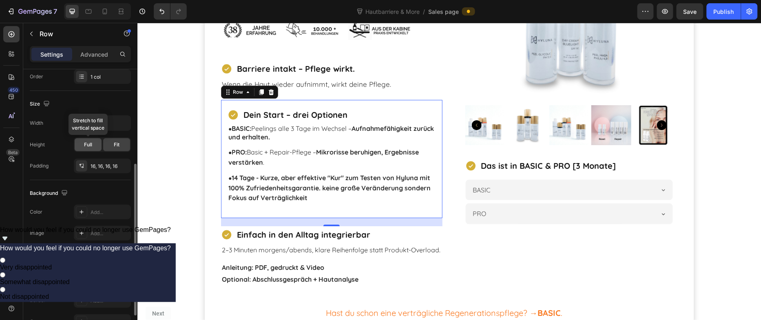
scroll to position [160, 0]
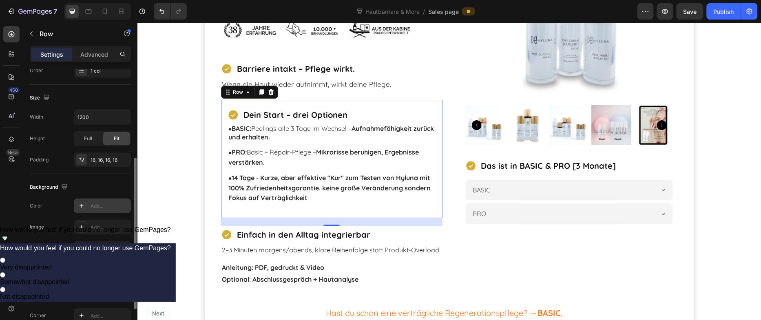
click at [93, 204] on div "Add..." at bounding box center [110, 206] width 38 height 7
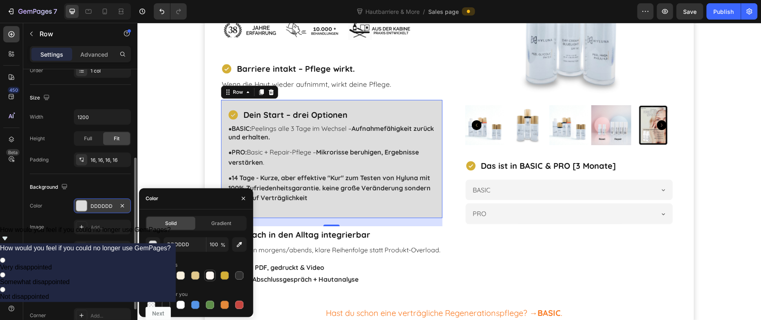
click at [208, 279] on div at bounding box center [210, 276] width 10 height 10
type input "FFF8F2"
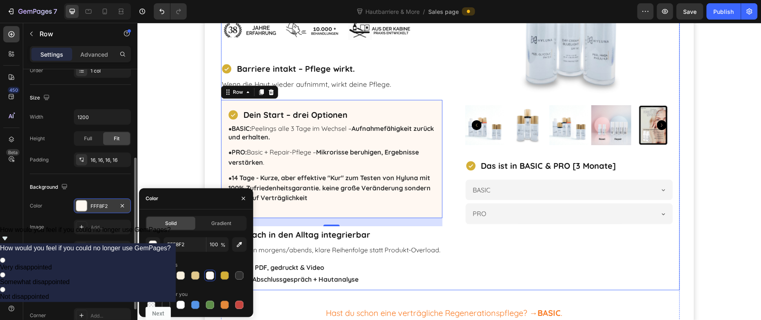
click at [481, 259] on div "Product Images Das ist in BASIC & PRO [3 Monate] Item List BASIC PRO Accordion …" at bounding box center [568, 112] width 221 height 355
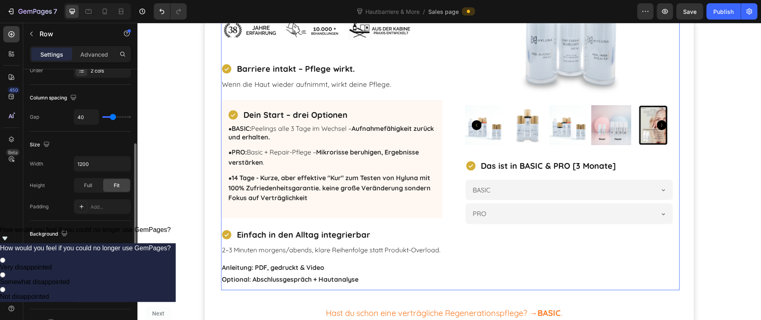
scroll to position [160, 0]
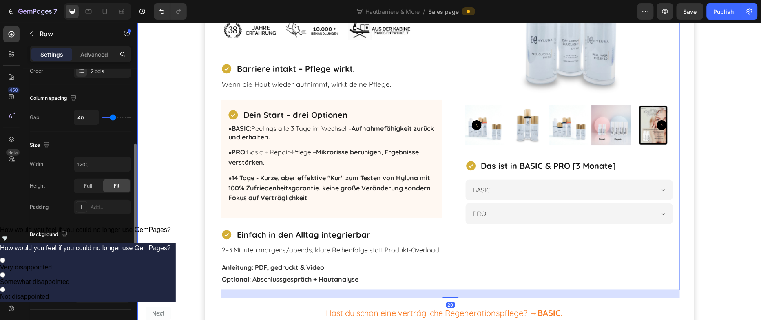
click at [719, 218] on div "Icon Icon Icon Icon Icon Icon List 4.85 | Mehr als 54 Kunden vertrauen Hyluna T…" at bounding box center [449, 215] width 624 height 617
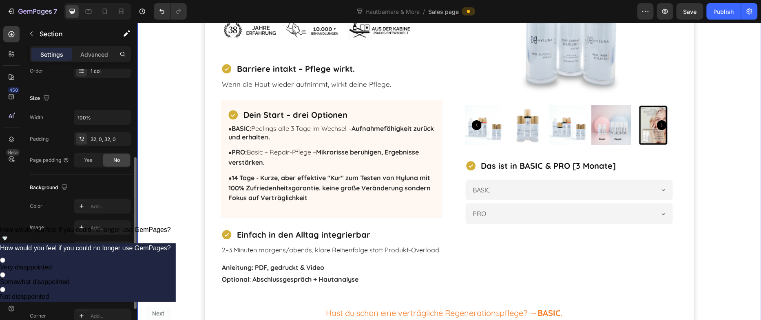
scroll to position [0, 0]
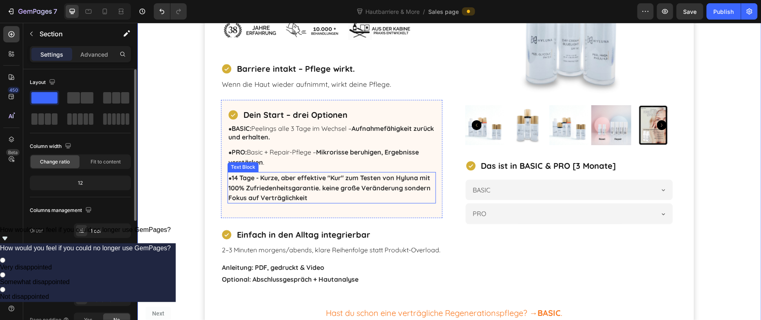
click at [372, 198] on p "● 14 Tage - Kurze, aber effektive "Kur" zum Testen von Hyluna mit 100% Zufriede…" at bounding box center [331, 188] width 207 height 30
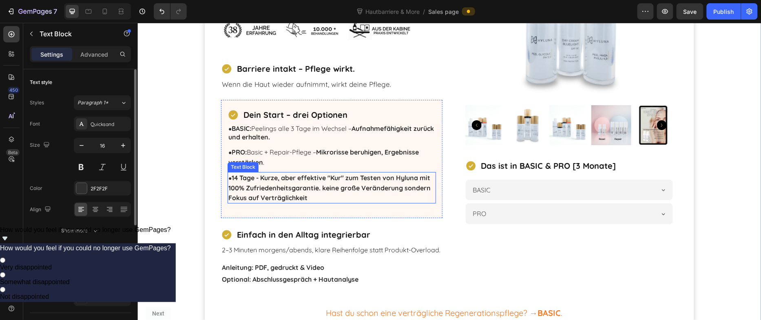
click at [372, 198] on p "● 14 Tage - Kurze, aber effektive "Kur" zum Testen von Hyluna mit 100% Zufriede…" at bounding box center [331, 188] width 207 height 30
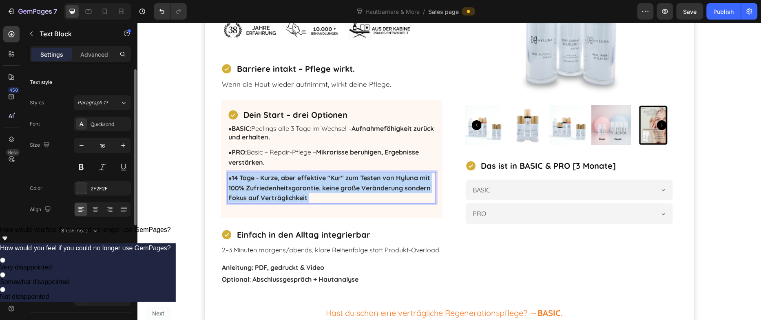
drag, startPoint x: 371, startPoint y: 198, endPoint x: 339, endPoint y: 187, distance: 34.2
click at [339, 186] on p "● 14 Tage - Kurze, aber effektive "Kur" zum Testen von Hyluna mit 100% Zufriede…" at bounding box center [331, 188] width 207 height 30
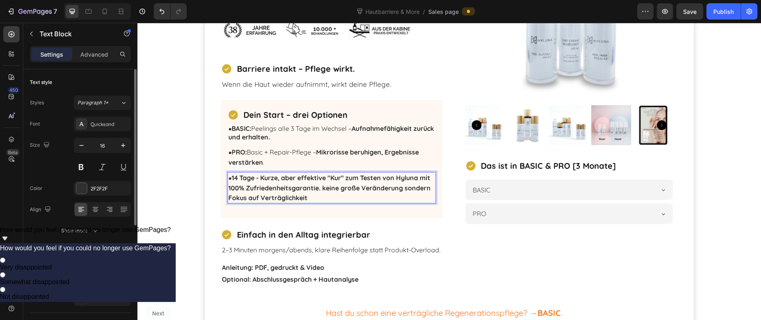
click at [328, 193] on strong "14 Tage - Kurze, aber effektive "Kur" zum Testen von Hyluna mit 100% Zufriedenh…" at bounding box center [329, 187] width 202 height 28
drag, startPoint x: 340, startPoint y: 197, endPoint x: 334, endPoint y: 189, distance: 9.6
click at [334, 189] on p "● 14 Tage - Kurze, aber effektive "Kur" zum Testen von Hyluna mit 100% Zufriede…" at bounding box center [331, 188] width 207 height 30
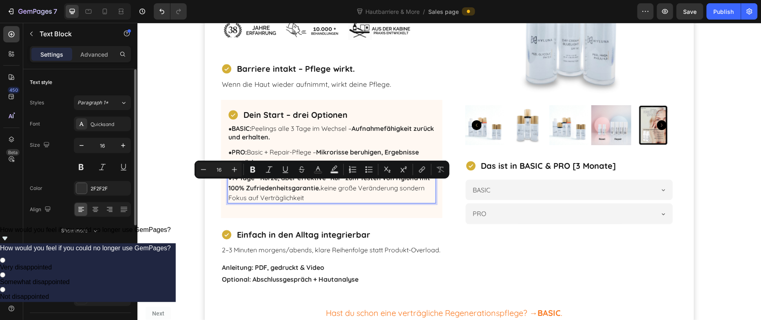
click at [336, 188] on p "● 14 Tage - Kurze, aber effektive "Kur" zum Testen von Hyluna mit 100% Zufriede…" at bounding box center [331, 188] width 207 height 30
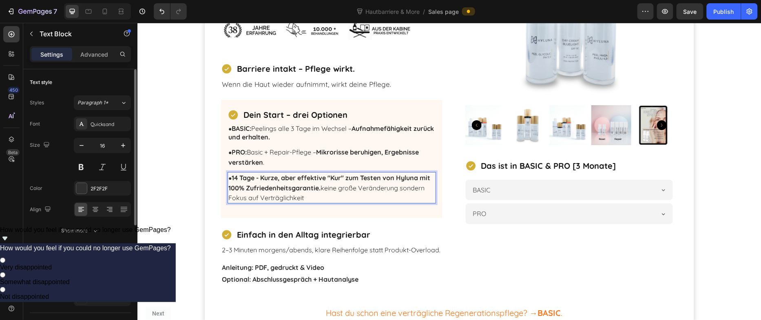
click at [334, 188] on strong "14 Tage - Kurze, aber effektive "Kur" zum Testen von Hyluna mit 100% Zufriedenh…" at bounding box center [329, 182] width 202 height 18
click at [412, 196] on p "⁠⁠⁠⁠⁠⁠⁠ keine große Veränderung sondern Fokus auf Verträglichkeit" at bounding box center [331, 198] width 207 height 10
drag, startPoint x: 419, startPoint y: 198, endPoint x: 228, endPoint y: 196, distance: 191.7
click at [228, 196] on div "● 14 Tage - Kurze, aber effektive "Kur" zum Testen von Hyluna mit 100% Zufriede…" at bounding box center [331, 187] width 208 height 31
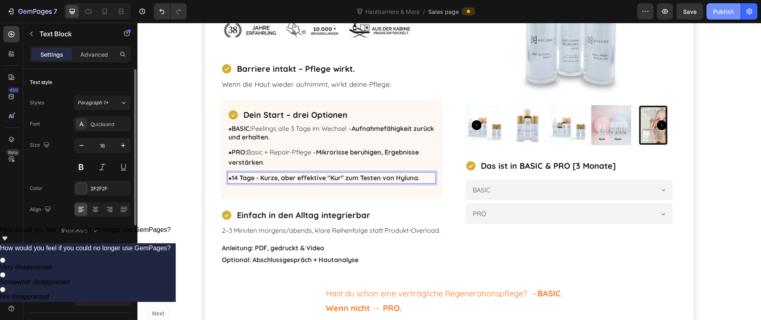
click at [719, 14] on div "Publish" at bounding box center [724, 11] width 20 height 9
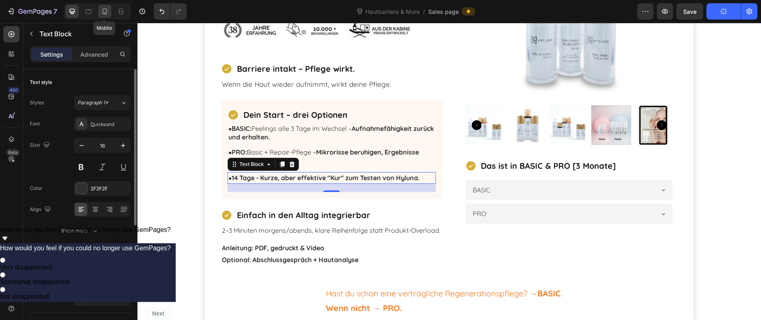
click at [104, 9] on icon at bounding box center [105, 11] width 8 height 8
type input "17"
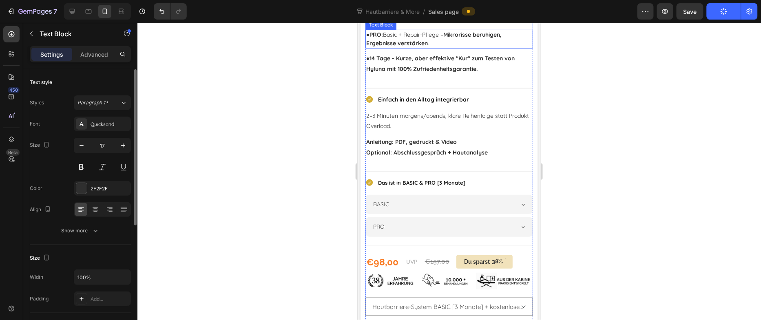
scroll to position [4653, 0]
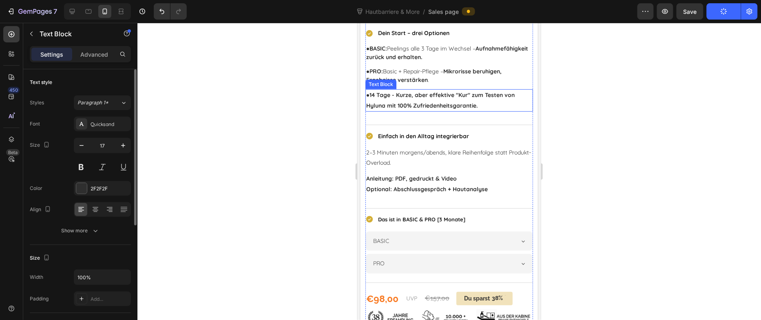
click at [416, 106] on strong "14 Tage - Kurze, aber effektive "Kur" zum Testen von Hyluna mit 100% Zufriedenh…" at bounding box center [440, 100] width 148 height 18
click at [474, 102] on strong "14 Tage - Kurze, aber effektive "Kur" zum Testen von Hyluna mit 100% Zufriedenh…" at bounding box center [440, 100] width 148 height 18
drag, startPoint x: 483, startPoint y: 103, endPoint x: 384, endPoint y: 104, distance: 98.7
click at [384, 104] on p "● 14 Tage - Kurze, aber effektive "Kur" zum Testen von Hyluna mit 100% Zufriede…" at bounding box center [449, 100] width 166 height 20
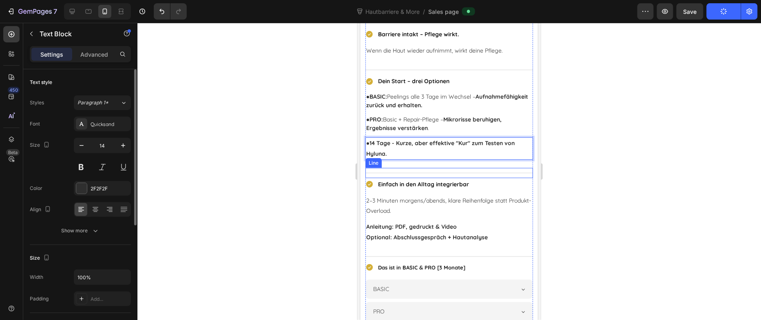
scroll to position [4579, 0]
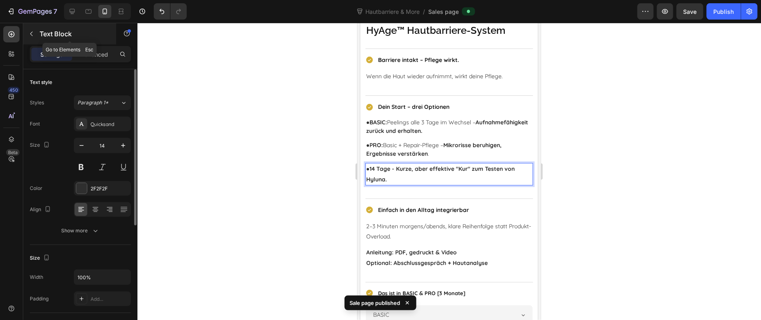
click at [36, 32] on button "button" at bounding box center [31, 33] width 13 height 13
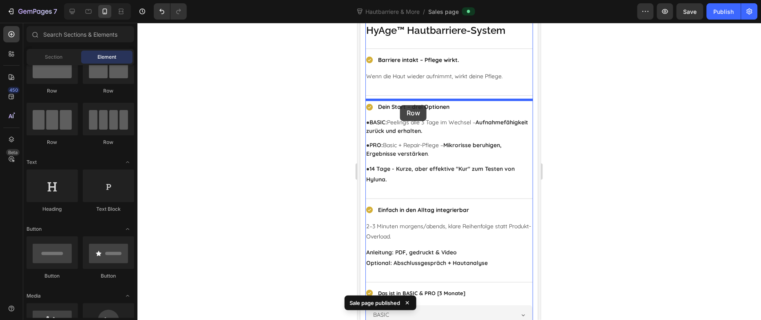
drag, startPoint x: 403, startPoint y: 102, endPoint x: 400, endPoint y: 105, distance: 4.3
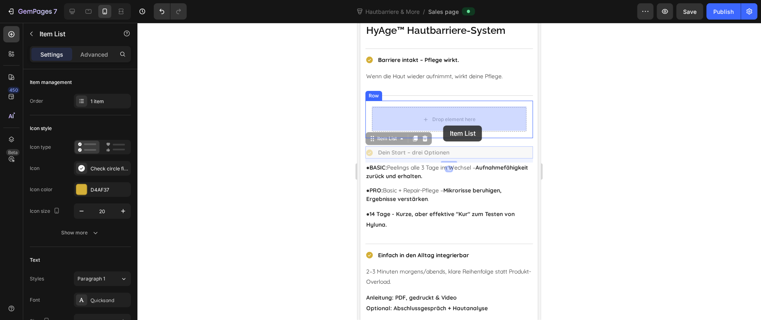
drag, startPoint x: 434, startPoint y: 151, endPoint x: 433, endPoint y: 157, distance: 5.4
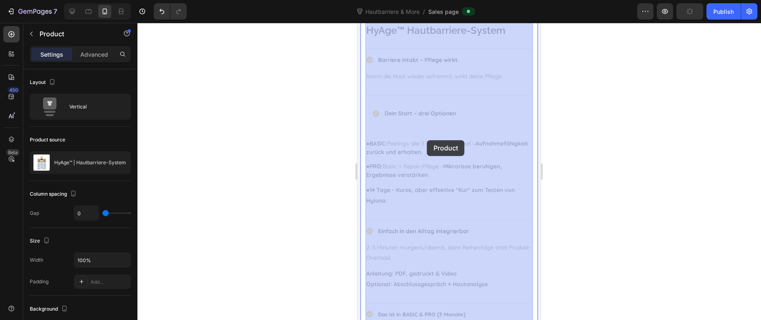
drag, startPoint x: 423, startPoint y: 157, endPoint x: 427, endPoint y: 139, distance: 17.4
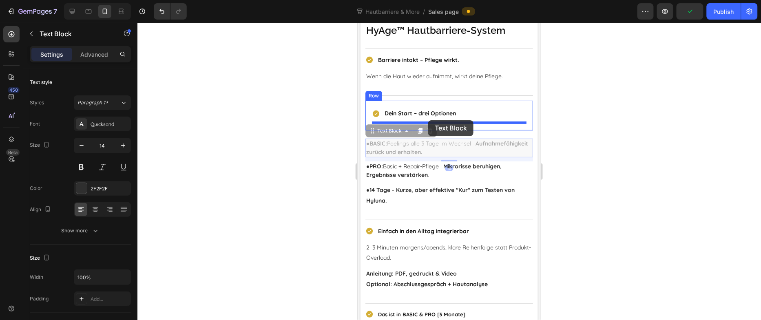
drag, startPoint x: 425, startPoint y: 141, endPoint x: 428, endPoint y: 120, distance: 21.3
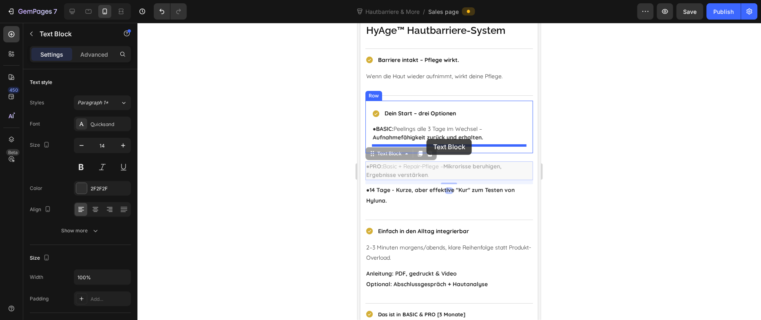
drag, startPoint x: 417, startPoint y: 164, endPoint x: 426, endPoint y: 139, distance: 27.4
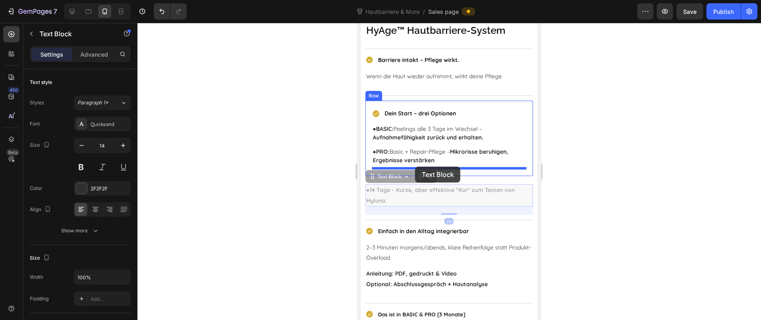
drag, startPoint x: 407, startPoint y: 186, endPoint x: 414, endPoint y: 166, distance: 21.4
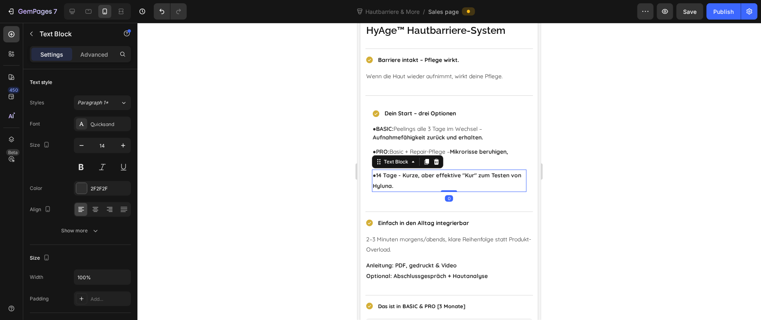
drag, startPoint x: 445, startPoint y: 197, endPoint x: 445, endPoint y: 174, distance: 22.4
click at [445, 174] on div "● 14 Tage - Kurze, aber effektive "Kur" zum Testen von Hyluna. Text Block 0" at bounding box center [449, 180] width 155 height 22
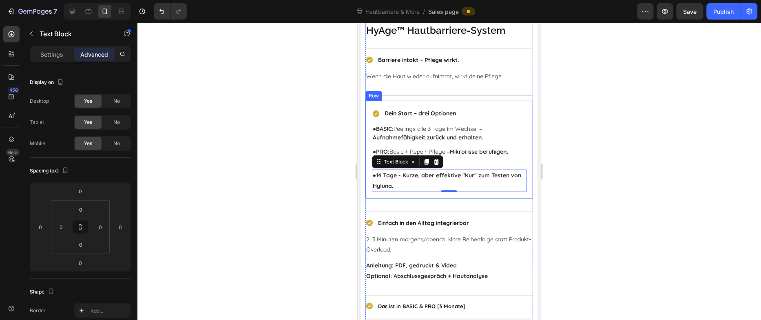
click at [500, 104] on div "Dein Start – drei Optionen Item List ● BASIC: Peelings alle 3 Tage im Wechsel –…" at bounding box center [449, 149] width 168 height 98
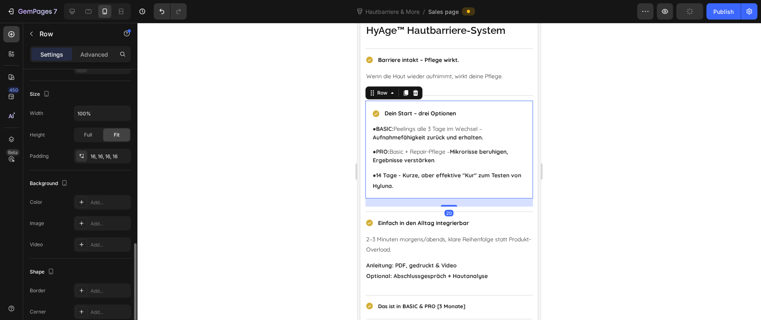
scroll to position [201, 0]
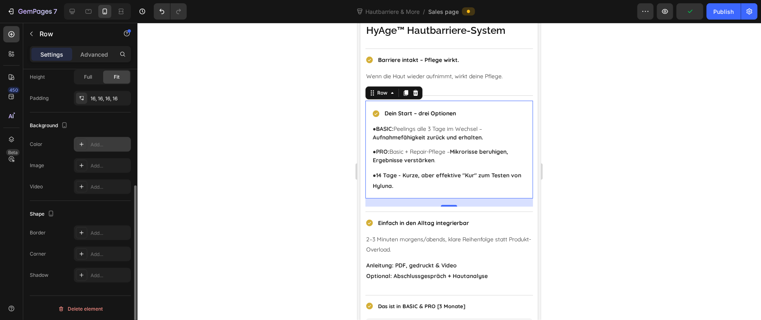
click at [108, 144] on div "Add..." at bounding box center [110, 144] width 38 height 7
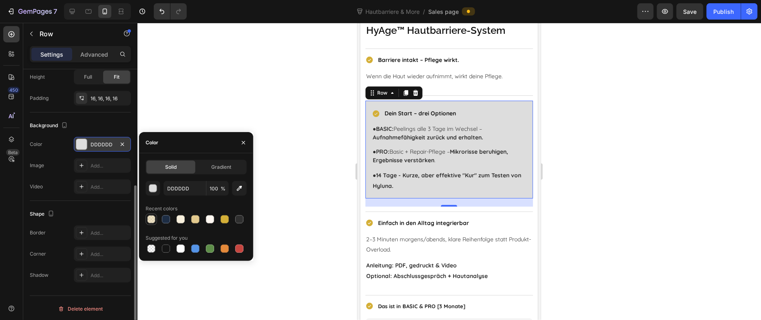
click at [150, 217] on div at bounding box center [151, 219] width 8 height 8
type input "E2C98D"
type input "50"
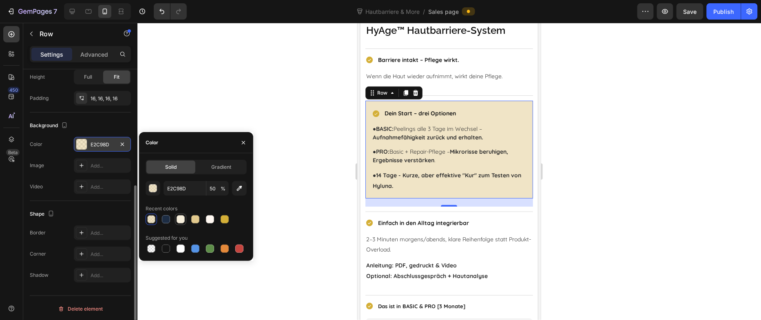
click at [182, 222] on div at bounding box center [181, 219] width 8 height 8
type input "F8F0DD"
type input "100"
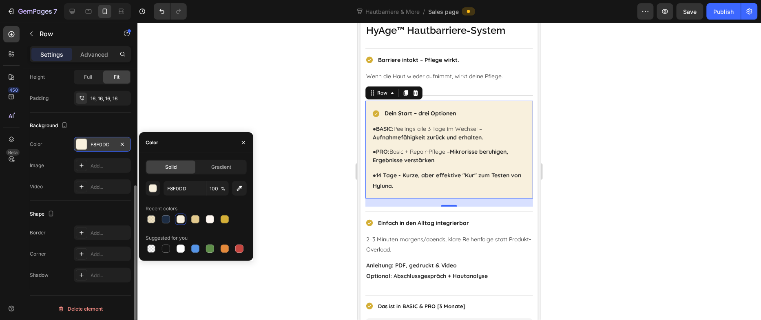
click at [290, 181] on div at bounding box center [449, 171] width 624 height 297
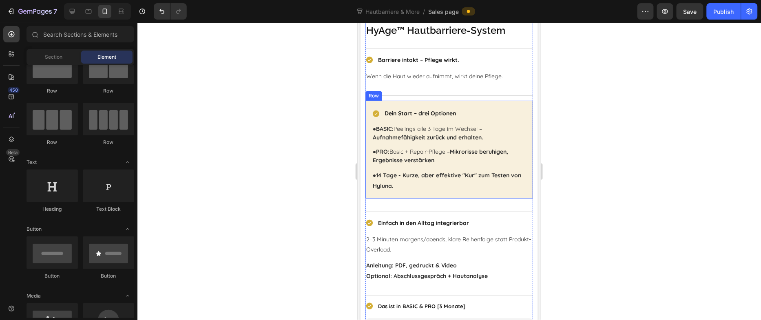
click at [368, 191] on div "Dein Start – drei Optionen Item List ● BASIC: Peelings alle 3 Tage im Wechsel –…" at bounding box center [449, 149] width 168 height 98
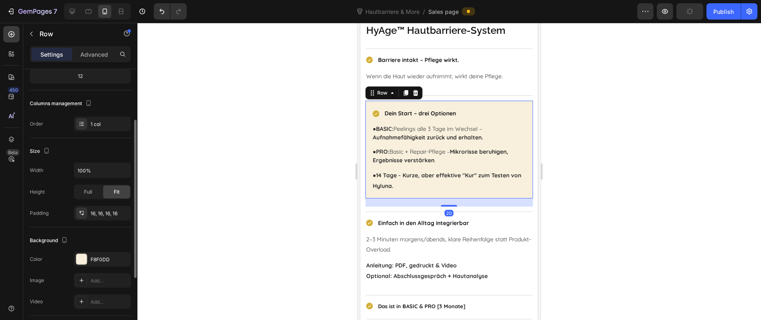
scroll to position [93, 0]
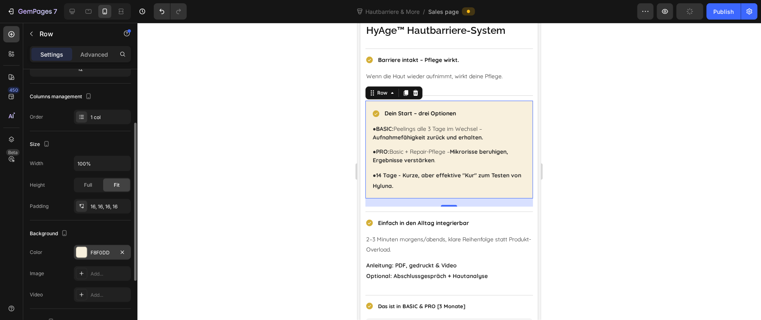
click at [99, 250] on div "F8F0DD" at bounding box center [103, 252] width 24 height 7
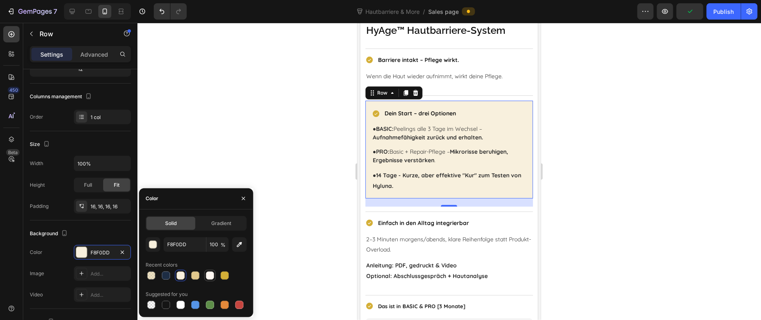
click at [209, 277] on div at bounding box center [210, 276] width 8 height 8
type input "FFF8F2"
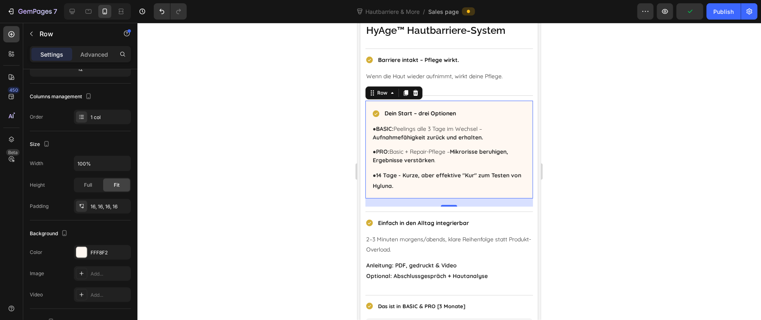
click at [252, 160] on div at bounding box center [449, 171] width 624 height 297
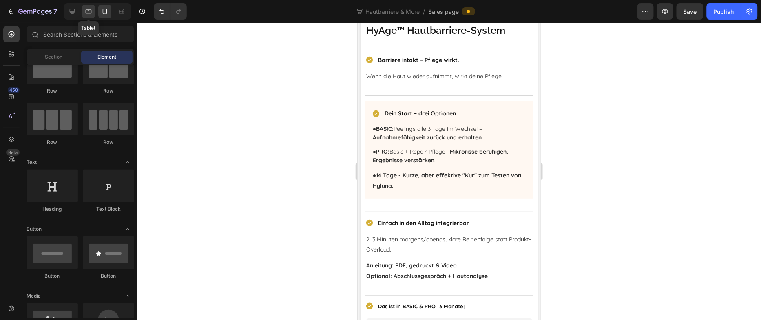
click at [87, 10] on icon at bounding box center [88, 11] width 8 height 8
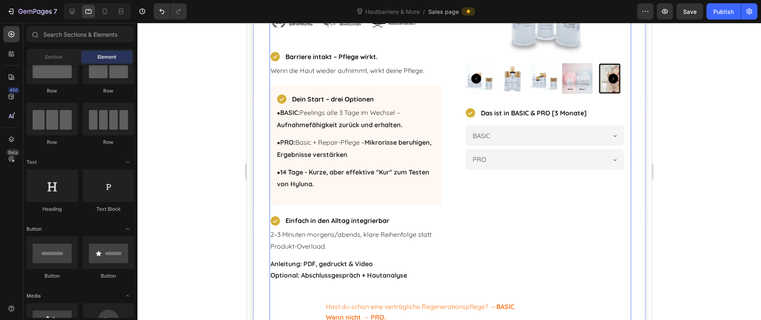
scroll to position [4399, 0]
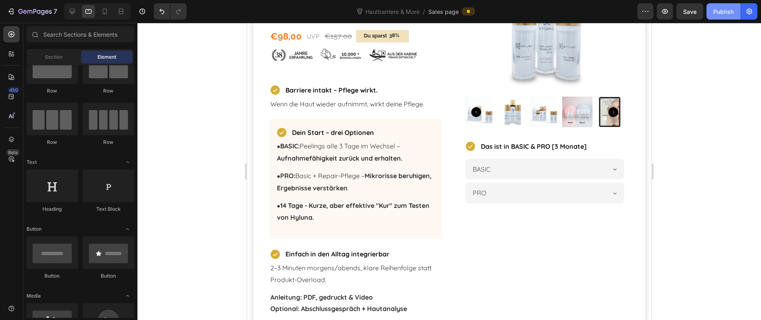
click at [718, 18] on button "Publish" at bounding box center [724, 11] width 34 height 16
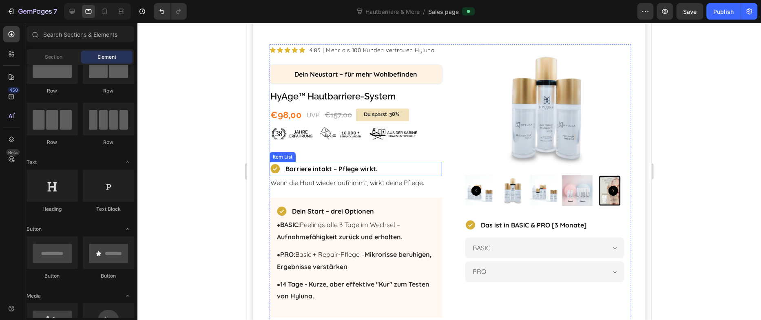
scroll to position [4319, 0]
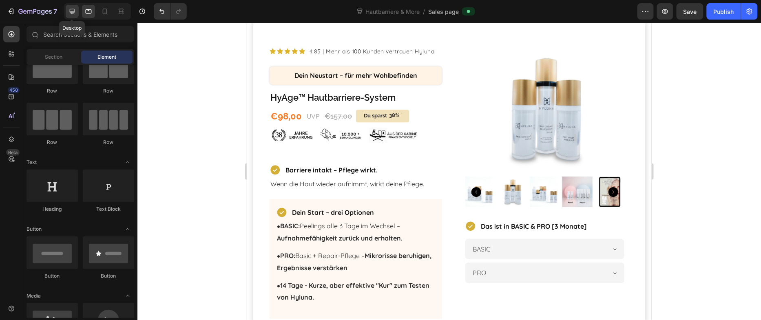
click at [71, 9] on icon at bounding box center [72, 11] width 5 height 5
